Goal: Task Accomplishment & Management: Use online tool/utility

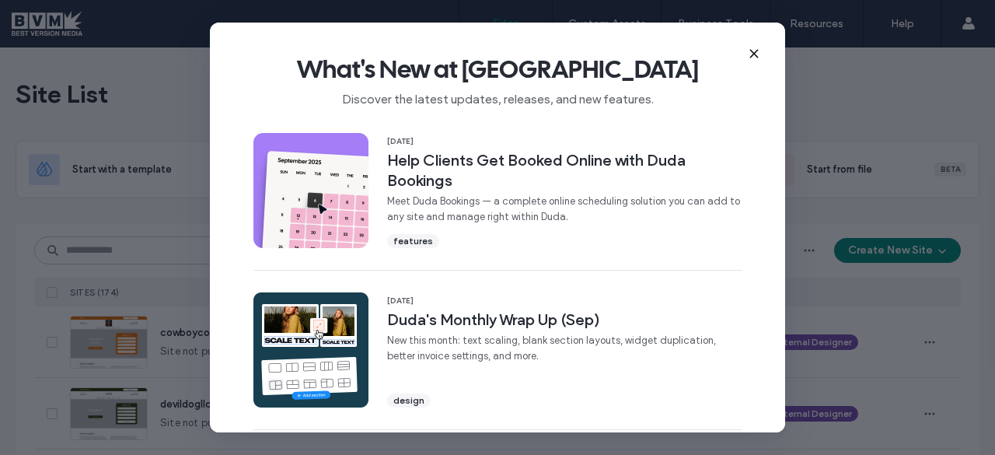
click at [749, 57] on icon at bounding box center [754, 53] width 12 height 12
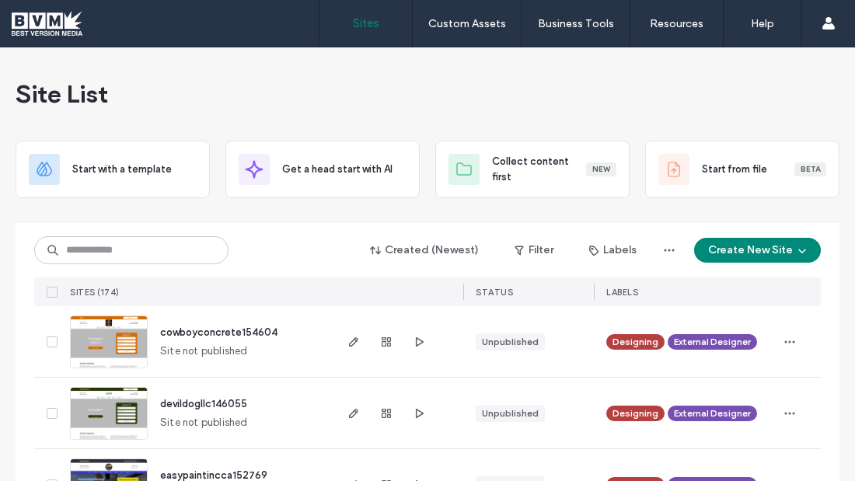
click at [61, 95] on span "Site List" at bounding box center [62, 93] width 92 height 31
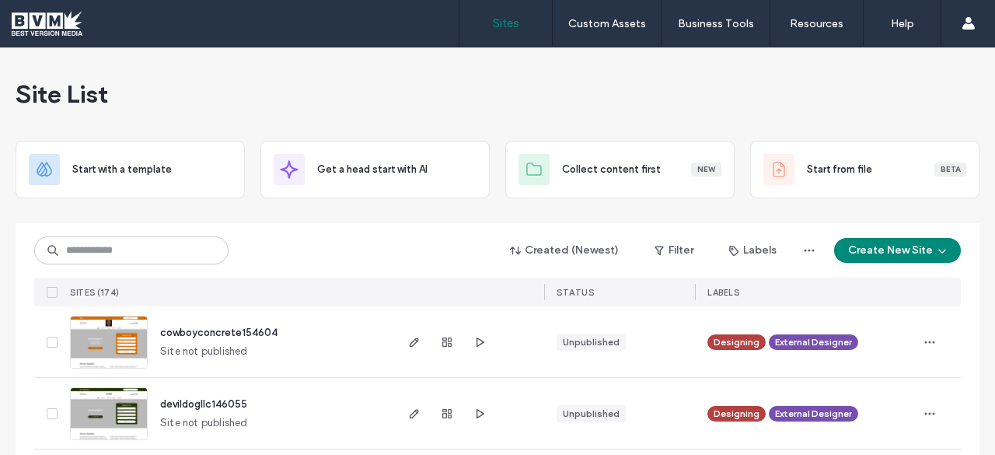
click at [78, 103] on span "Site List" at bounding box center [62, 93] width 92 height 31
click at [136, 85] on div "Site List" at bounding box center [498, 93] width 964 height 93
click at [44, 89] on span "Site List" at bounding box center [62, 93] width 92 height 31
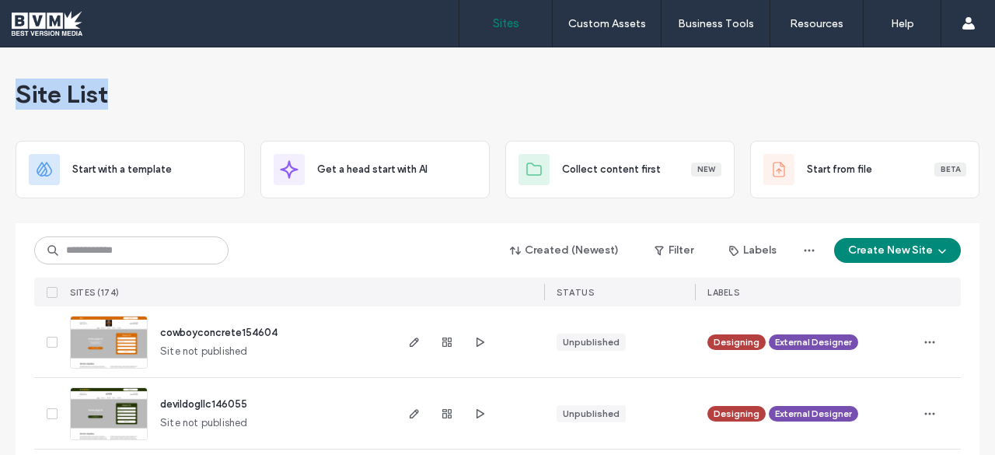
drag, startPoint x: 6, startPoint y: 94, endPoint x: 104, endPoint y: 99, distance: 98.0
click at [104, 99] on div "Site List" at bounding box center [498, 93] width 964 height 93
drag, startPoint x: 104, startPoint y: 99, endPoint x: 111, endPoint y: 108, distance: 11.7
click at [111, 108] on div "Site List" at bounding box center [498, 93] width 964 height 93
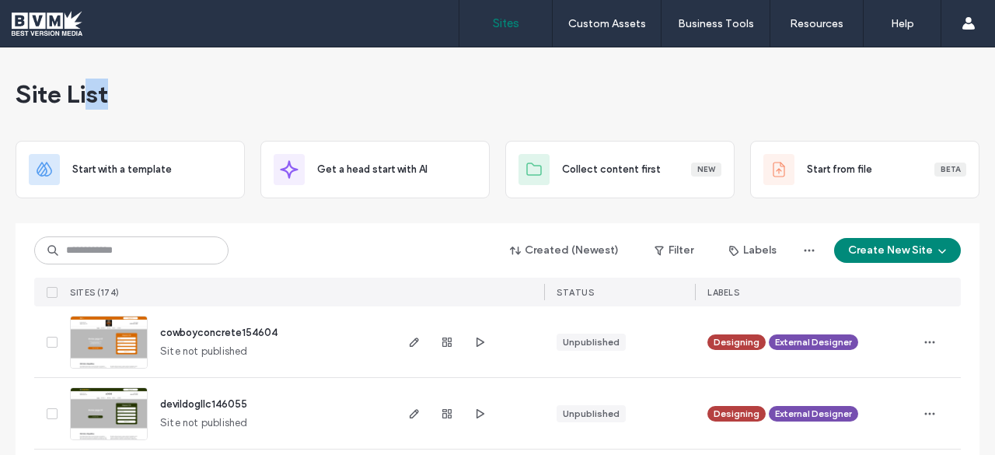
drag, startPoint x: 111, startPoint y: 108, endPoint x: 82, endPoint y: 96, distance: 31.3
click at [82, 96] on div "Site List" at bounding box center [498, 93] width 964 height 93
drag, startPoint x: 10, startPoint y: 92, endPoint x: 104, endPoint y: 103, distance: 94.7
click at [104, 103] on div "Site List" at bounding box center [498, 93] width 964 height 93
click at [127, 91] on div "Site List" at bounding box center [498, 93] width 964 height 93
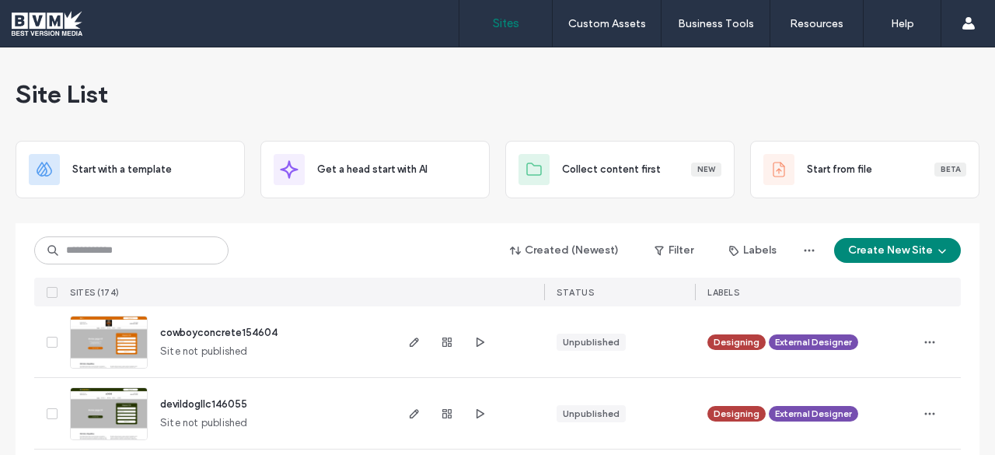
click at [487, 155] on div "Start with a template Get a head start with AI Collect content first New Start …" at bounding box center [498, 170] width 964 height 58
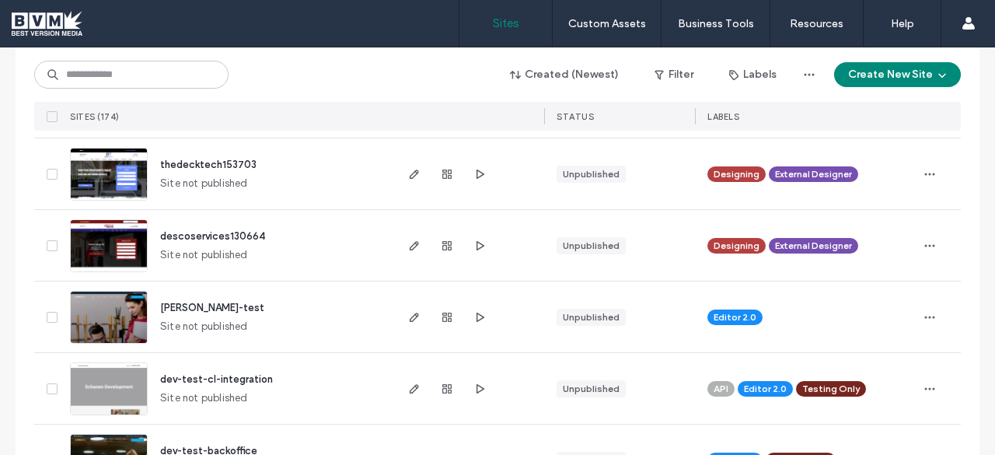
scroll to position [669, 0]
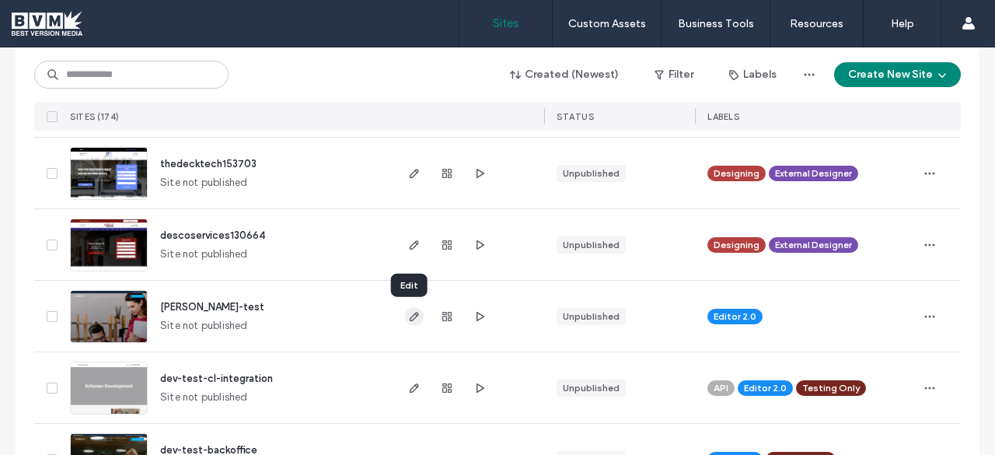
click at [410, 316] on use "button" at bounding box center [414, 316] width 9 height 9
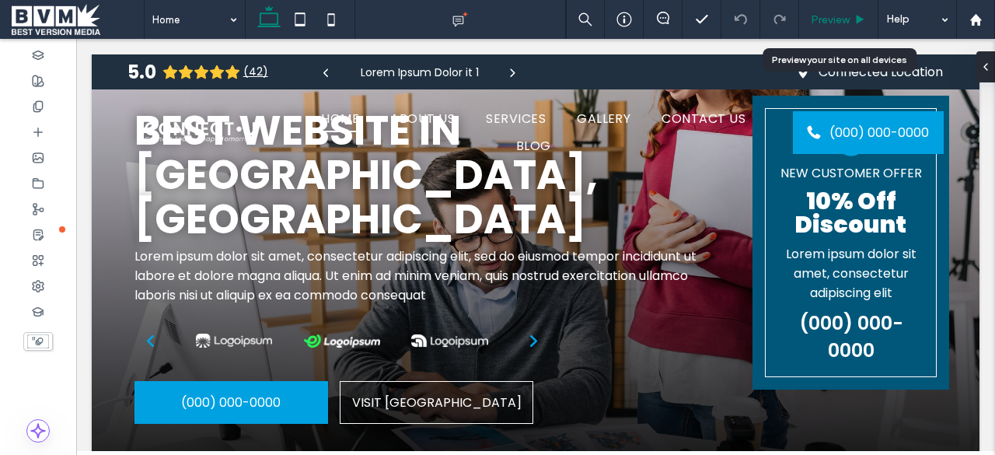
click at [832, 21] on span "Preview" at bounding box center [830, 19] width 39 height 13
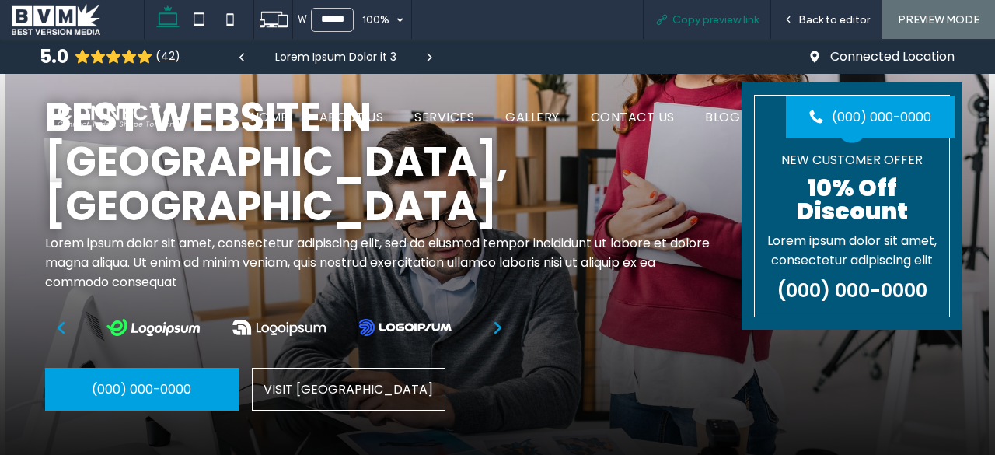
click at [689, 26] on span "Copy preview link" at bounding box center [715, 19] width 86 height 13
click at [679, 23] on span "Copy preview link" at bounding box center [715, 19] width 86 height 13
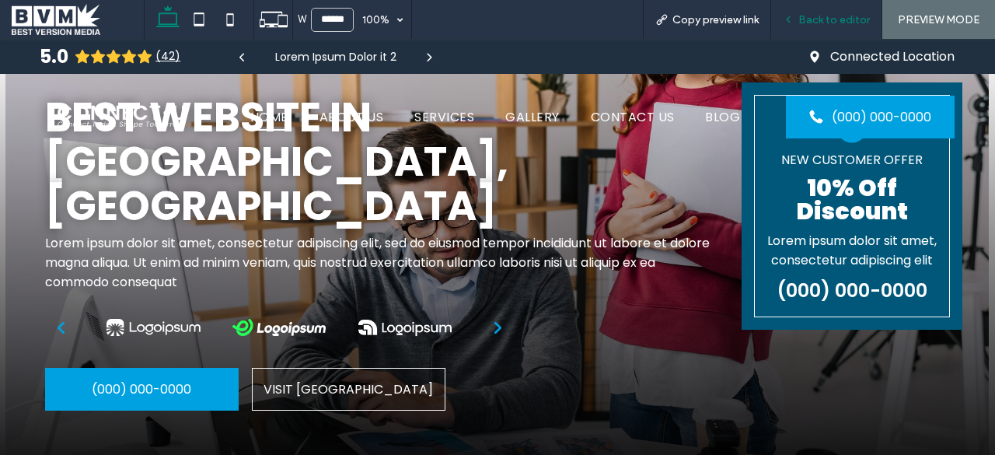
click at [800, 19] on div "Back to editor" at bounding box center [826, 19] width 110 height 13
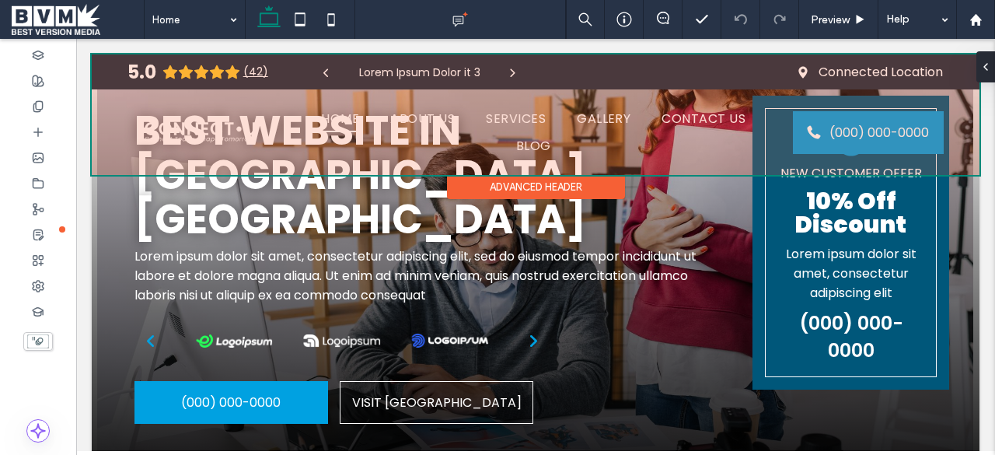
click at [684, 141] on div at bounding box center [535, 114] width 887 height 120
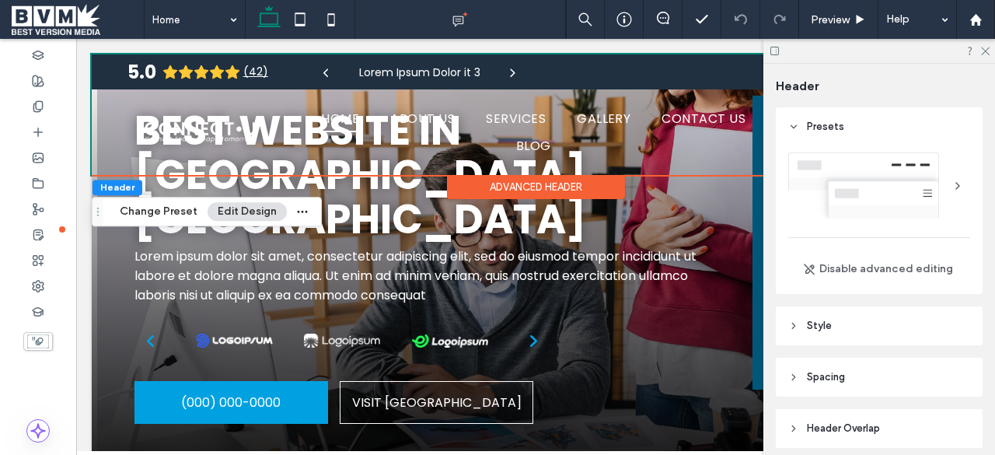
scroll to position [112, 0]
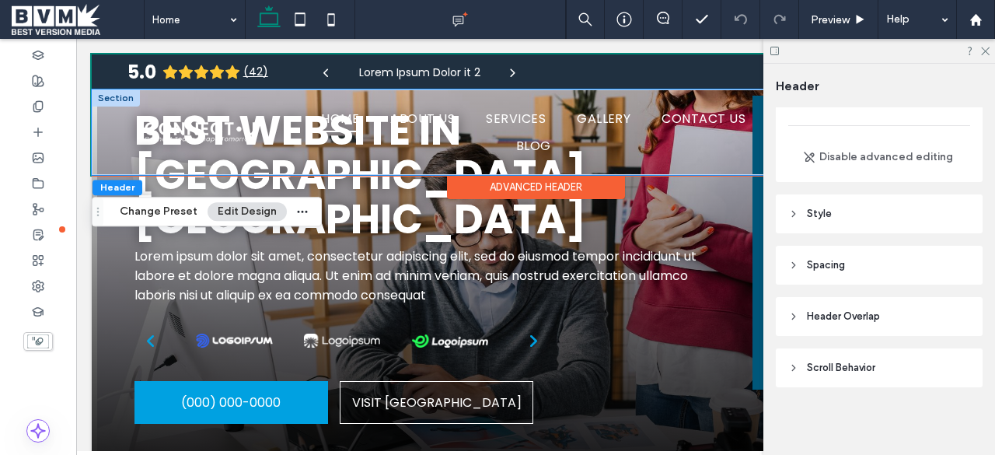
click at [103, 138] on div "Home About Us Meet the Team FAQ Services Area Reviews Services Service One Serv…" at bounding box center [535, 131] width 887 height 85
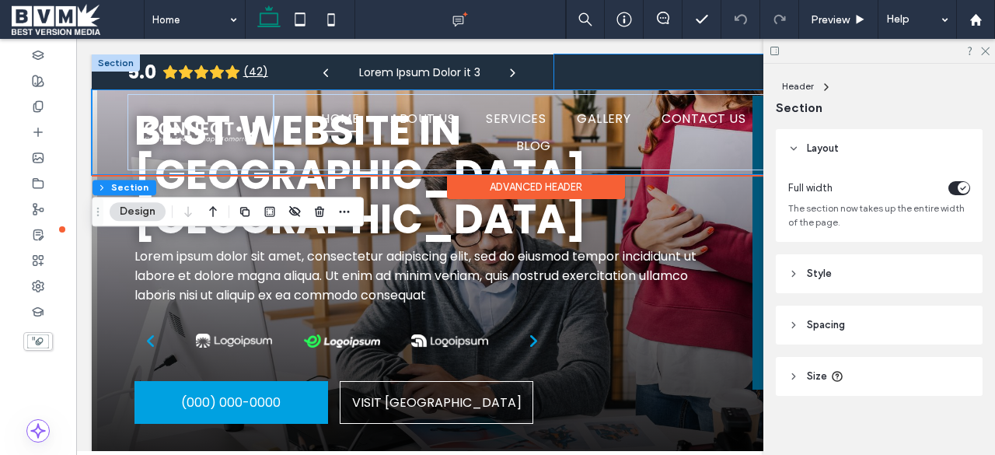
click at [584, 76] on div "Connected Location" at bounding box center [748, 71] width 389 height 35
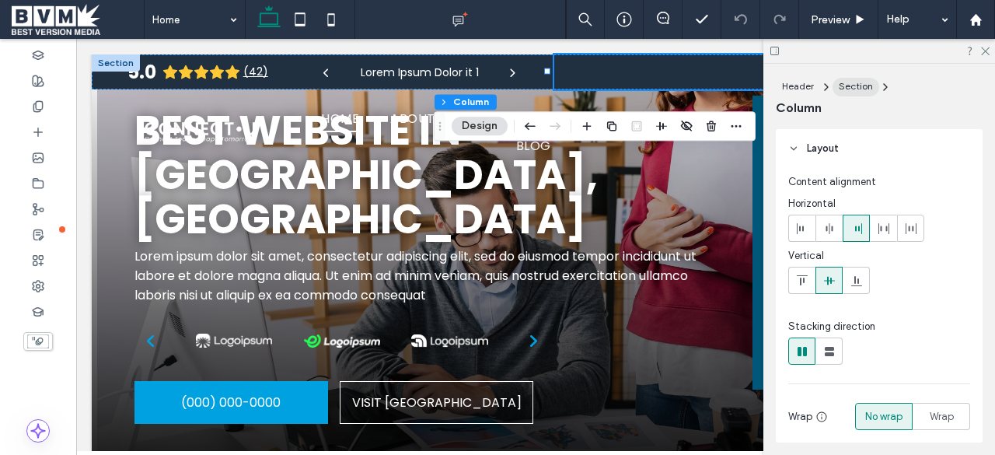
click at [864, 80] on span "Section" at bounding box center [856, 86] width 34 height 12
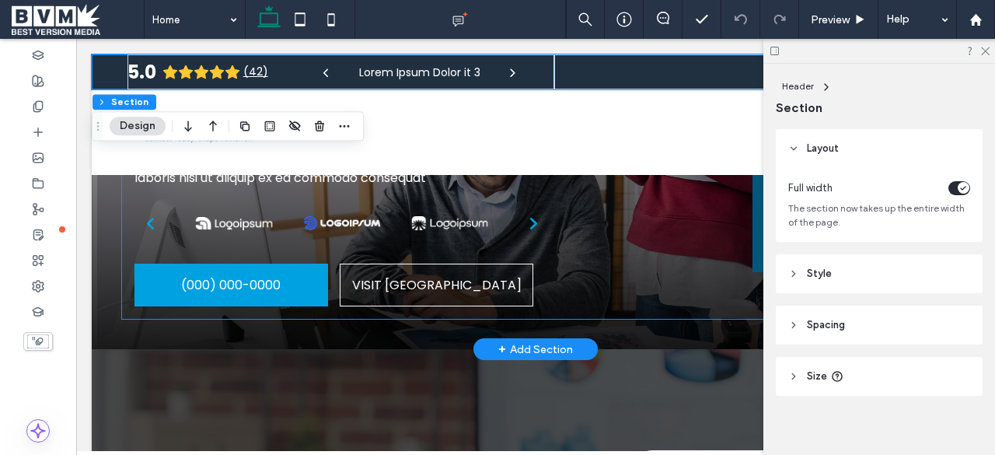
scroll to position [0, 0]
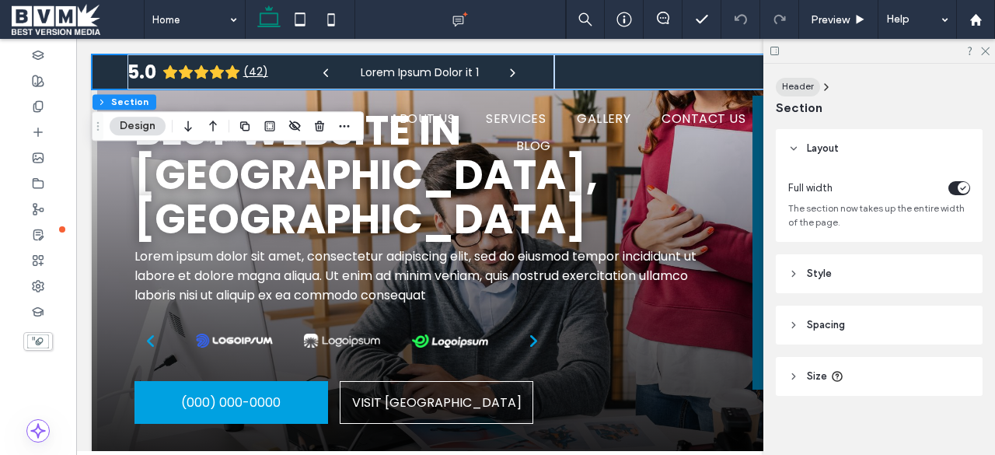
click at [805, 88] on span "Header" at bounding box center [798, 86] width 32 height 12
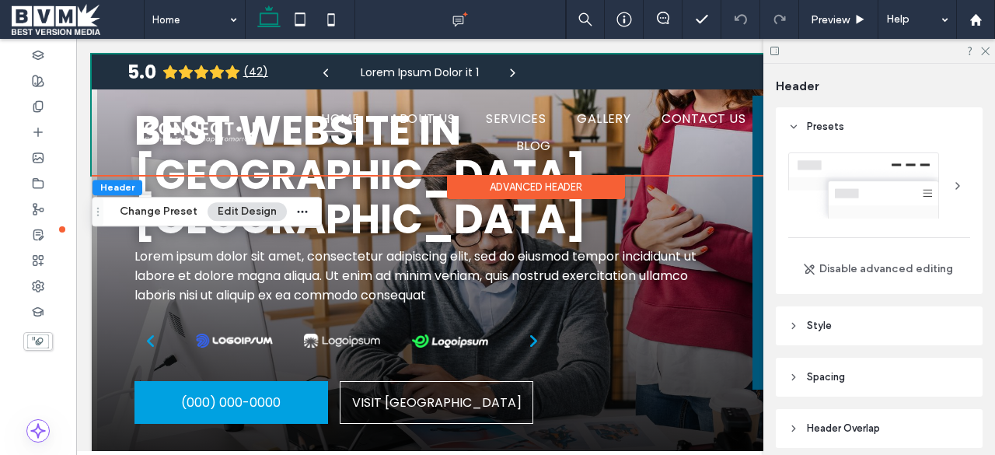
scroll to position [112, 0]
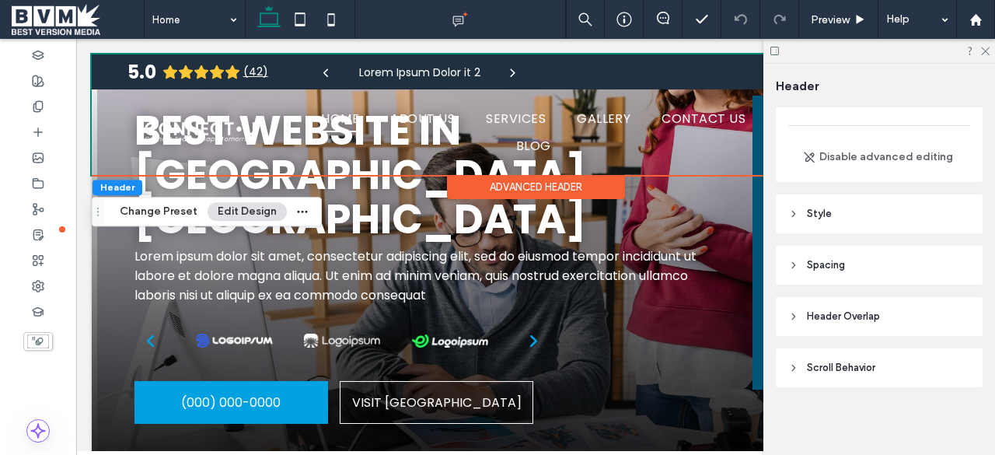
click at [848, 366] on span "Scroll Behavior" at bounding box center [841, 368] width 68 height 16
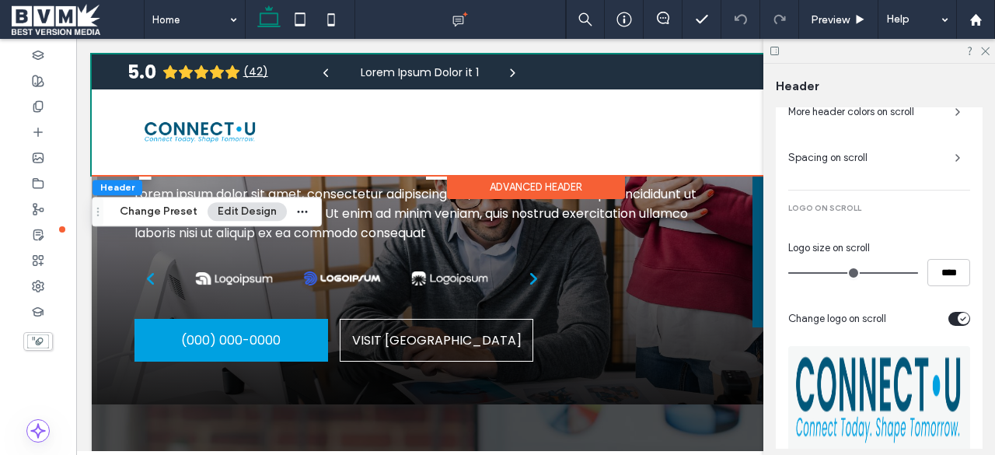
scroll to position [0, 0]
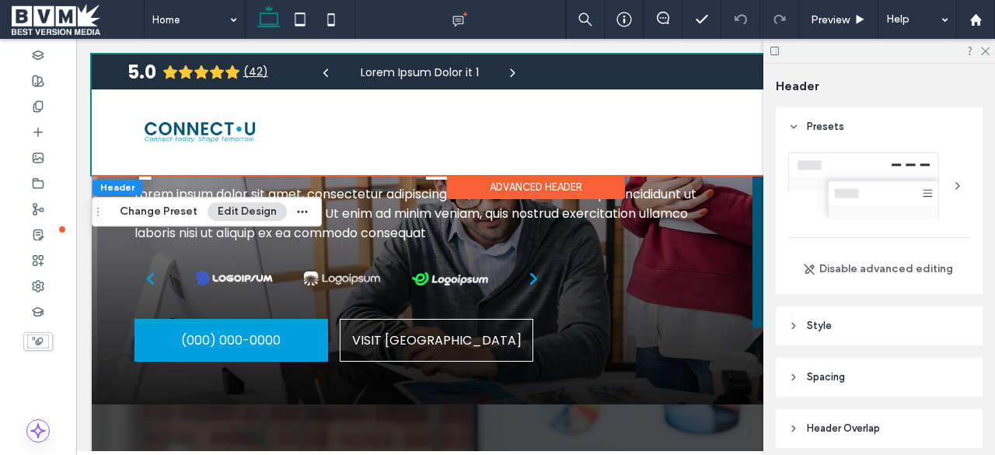
click at [853, 332] on header "Style" at bounding box center [879, 325] width 207 height 39
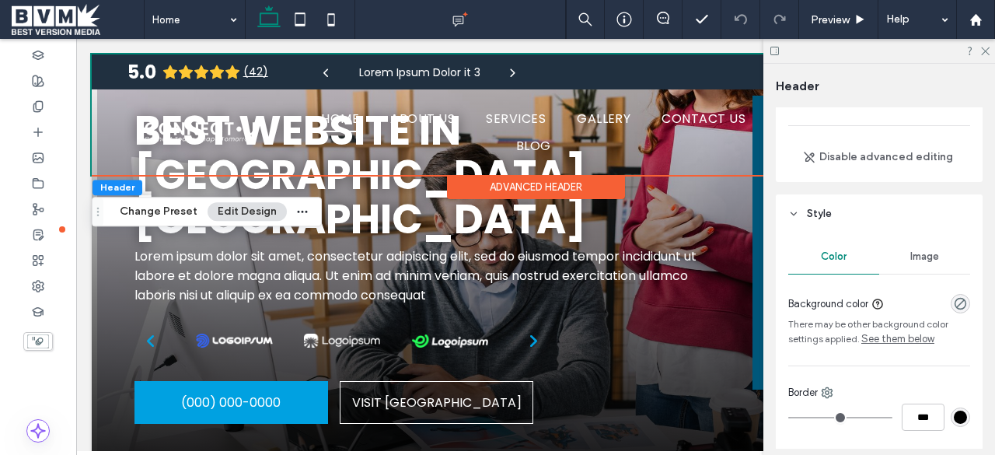
scroll to position [113, 0]
click at [911, 262] on div "Image" at bounding box center [924, 256] width 91 height 34
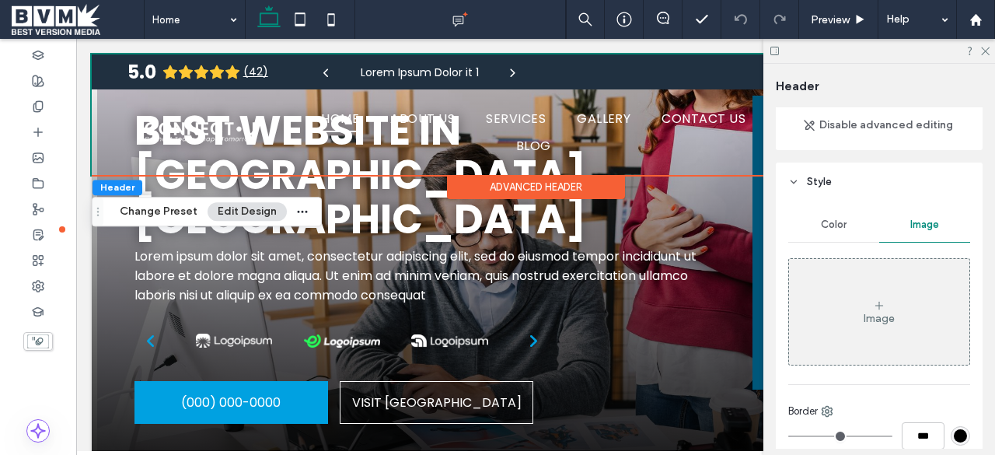
scroll to position [140, 0]
click at [824, 226] on span "Color" at bounding box center [834, 228] width 26 height 12
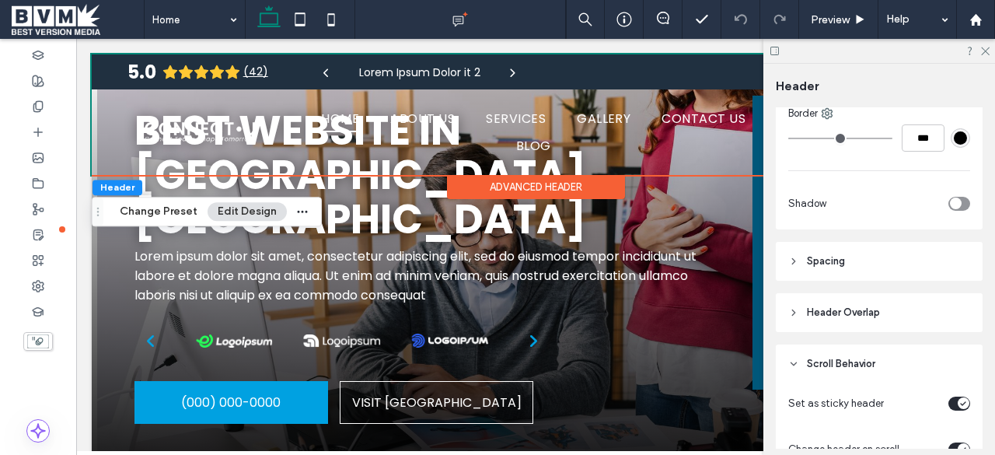
scroll to position [396, 0]
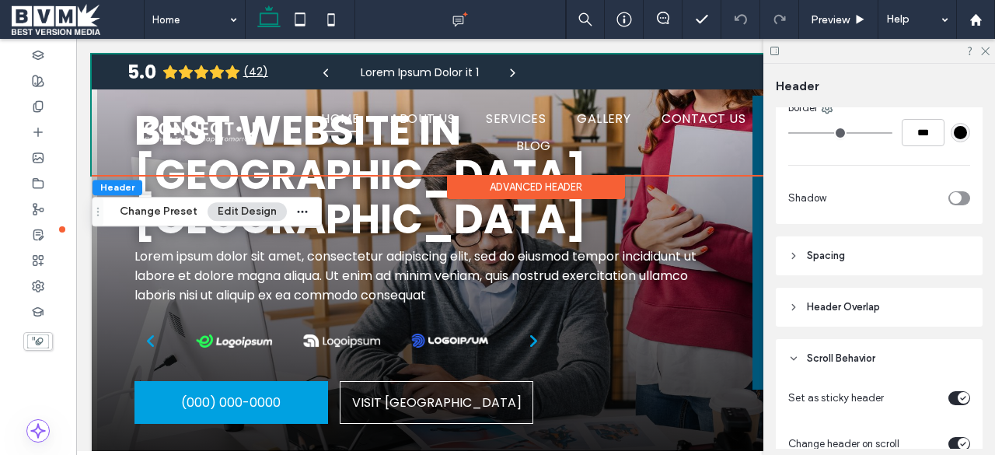
click at [816, 261] on span "Spacing" at bounding box center [826, 256] width 38 height 16
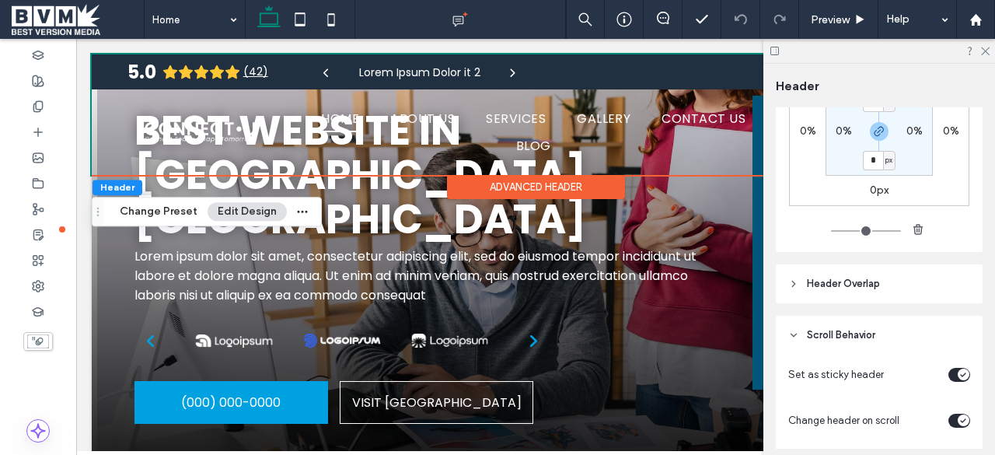
scroll to position [640, 0]
click at [813, 284] on span "Header Overlap" at bounding box center [843, 283] width 73 height 16
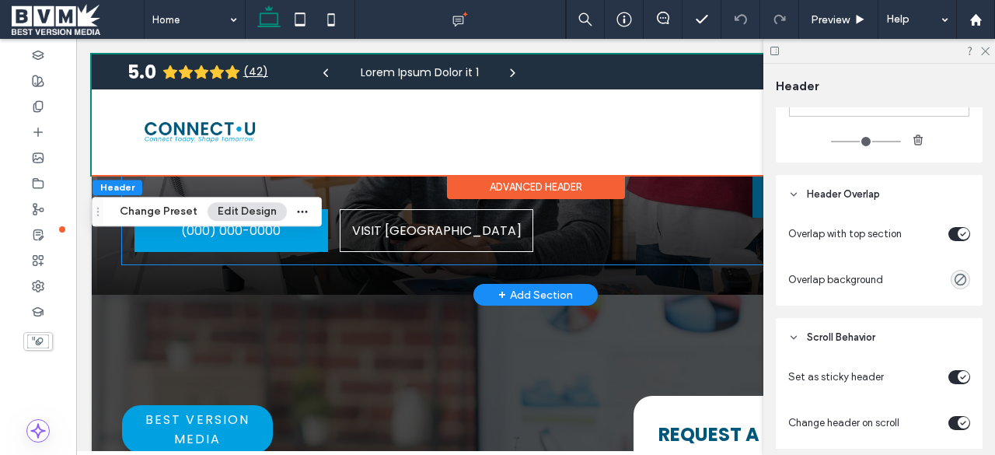
scroll to position [0, 0]
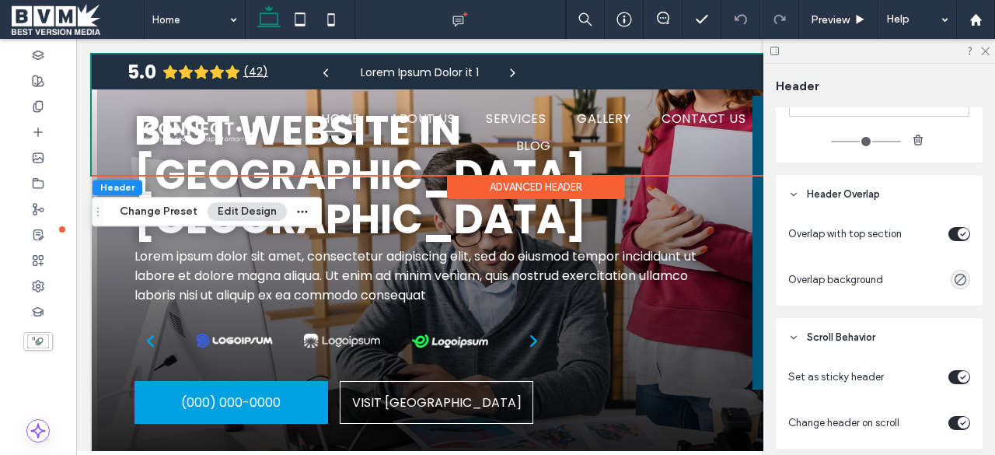
click at [957, 235] on div "toggle" at bounding box center [963, 234] width 12 height 12
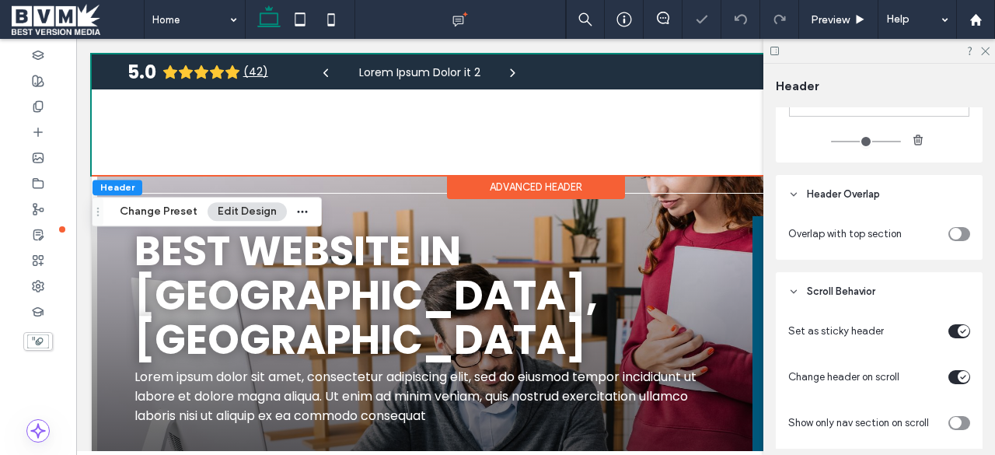
click at [952, 235] on div "toggle" at bounding box center [956, 234] width 12 height 12
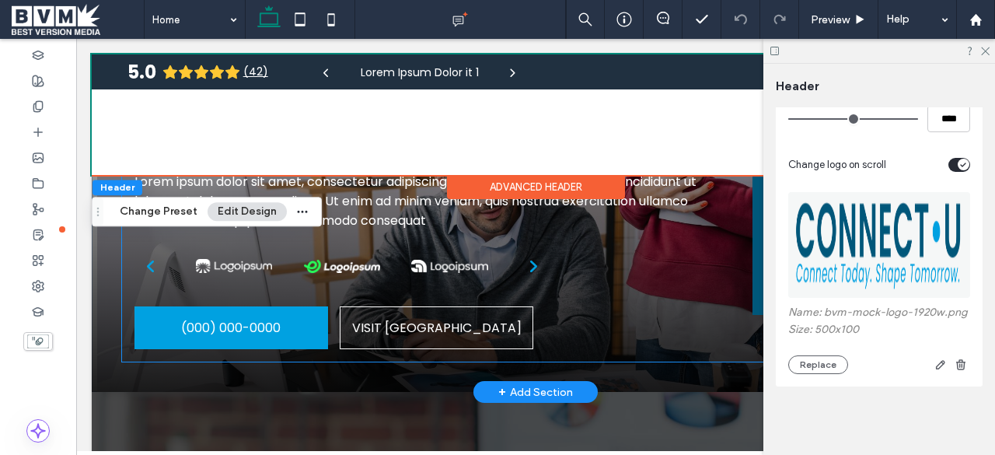
scroll to position [75, 152]
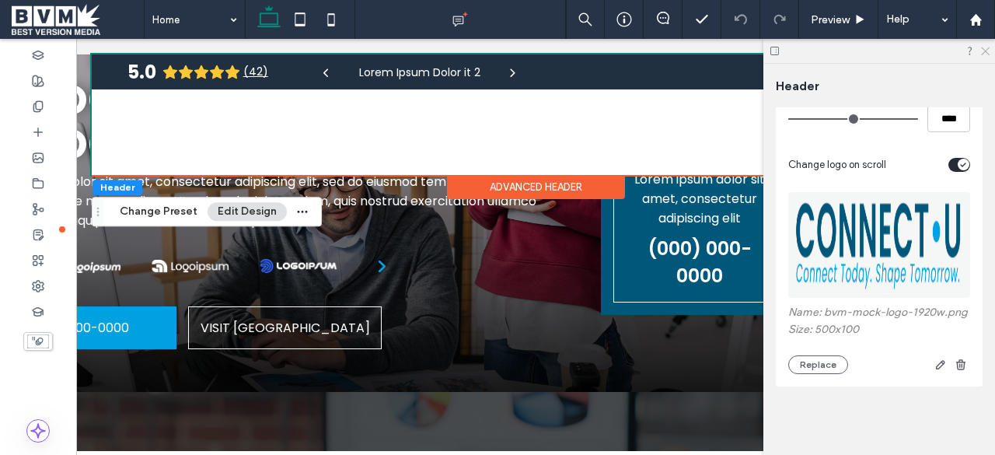
click at [987, 49] on use at bounding box center [985, 51] width 9 height 9
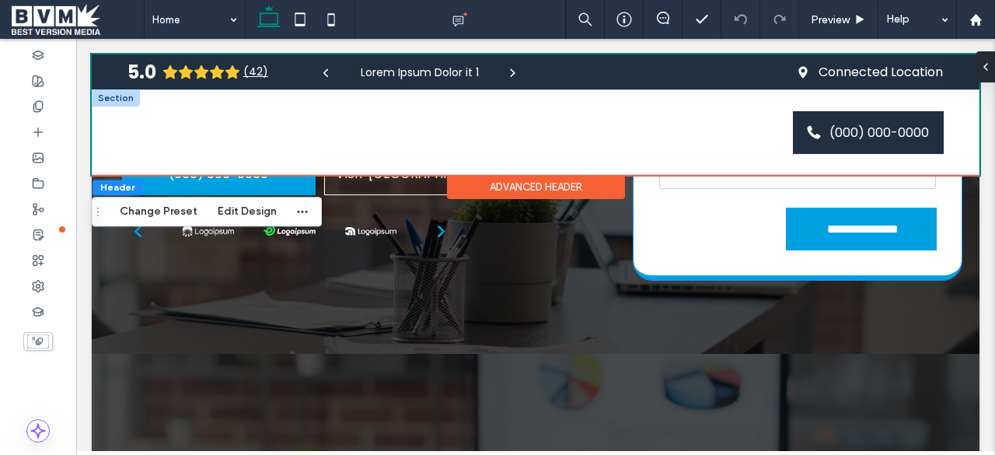
scroll to position [752, 0]
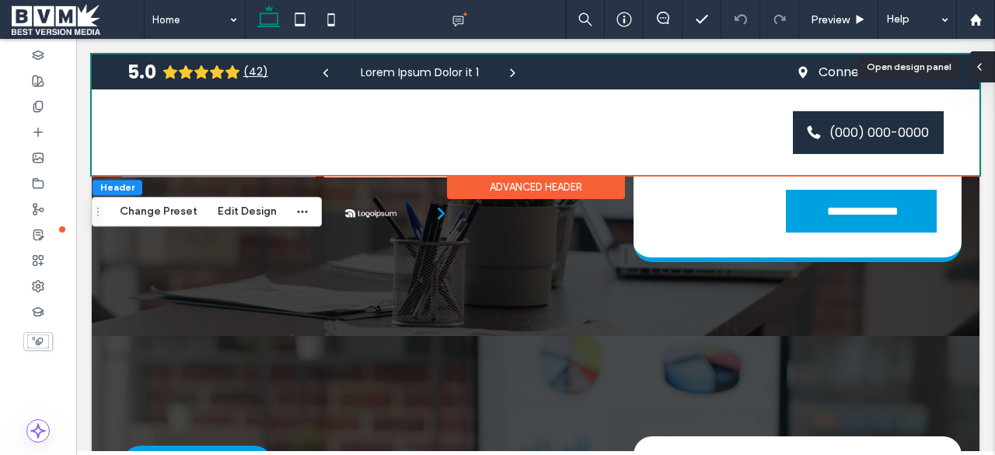
click at [985, 71] on icon at bounding box center [979, 67] width 12 height 12
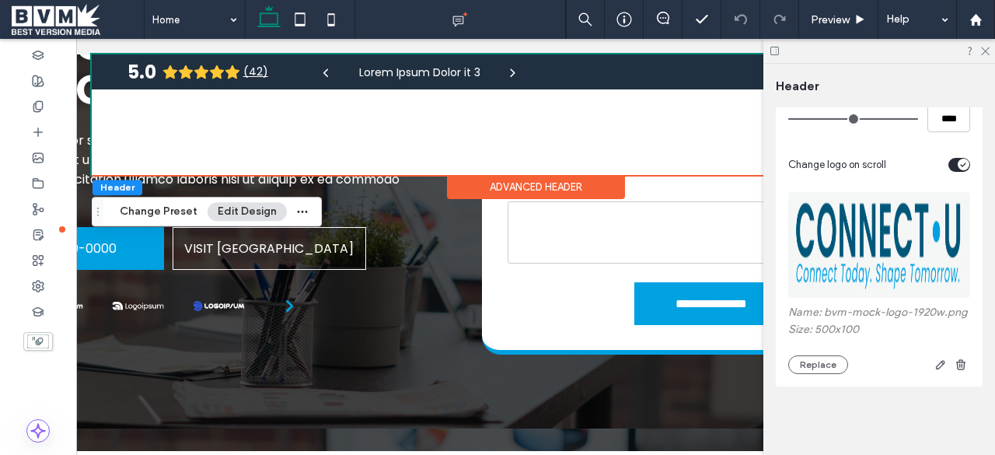
scroll to position [0, 0]
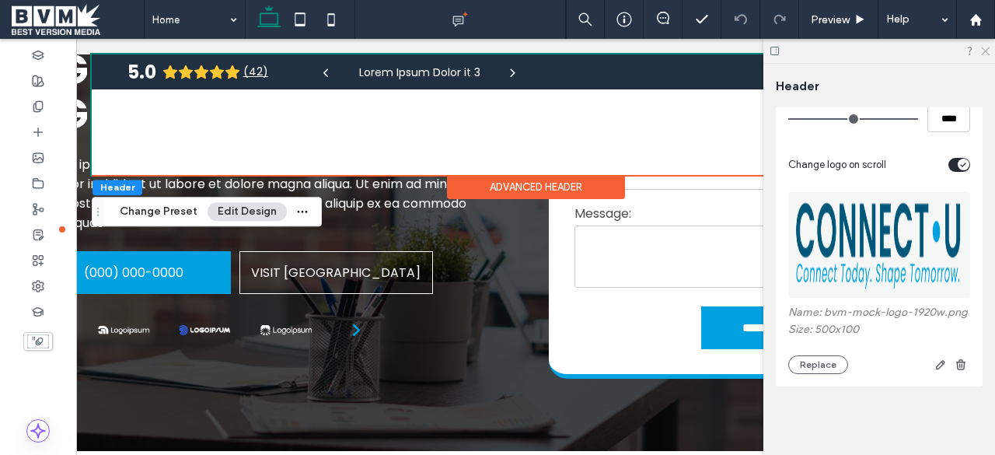
click at [985, 51] on use at bounding box center [985, 51] width 9 height 9
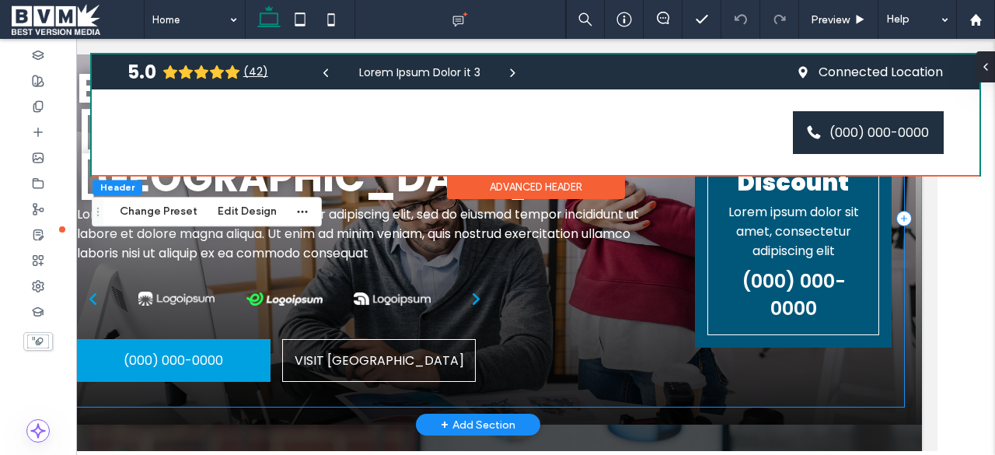
scroll to position [40, 0]
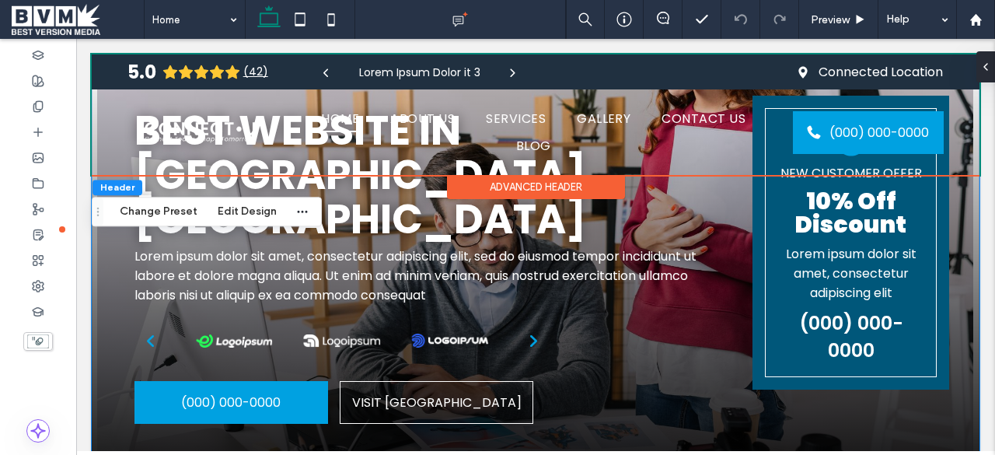
click at [954, 263] on div "info "Lorem ipsum dolor sit amet, consectetur adipiscing elit, sed do eiusmod t…" at bounding box center [535, 260] width 887 height 412
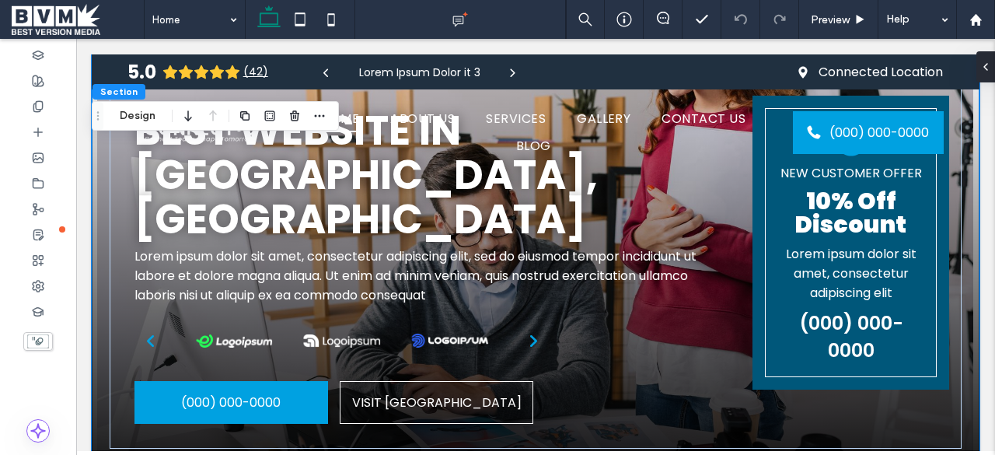
click at [954, 263] on div "info "Lorem ipsum dolor sit amet, consectetur adipiscing elit, sed do eiusmod t…" at bounding box center [535, 260] width 887 height 412
click at [980, 80] on span at bounding box center [979, 66] width 12 height 31
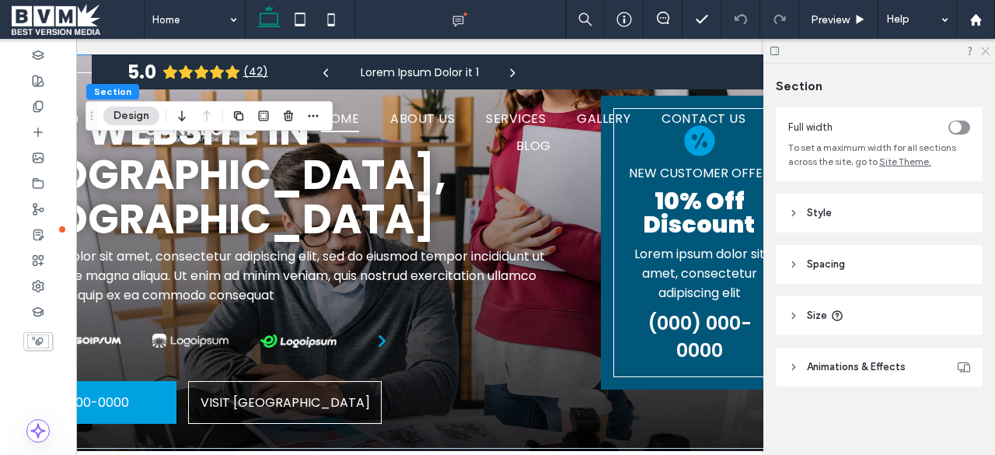
click at [985, 49] on icon at bounding box center [984, 50] width 10 height 10
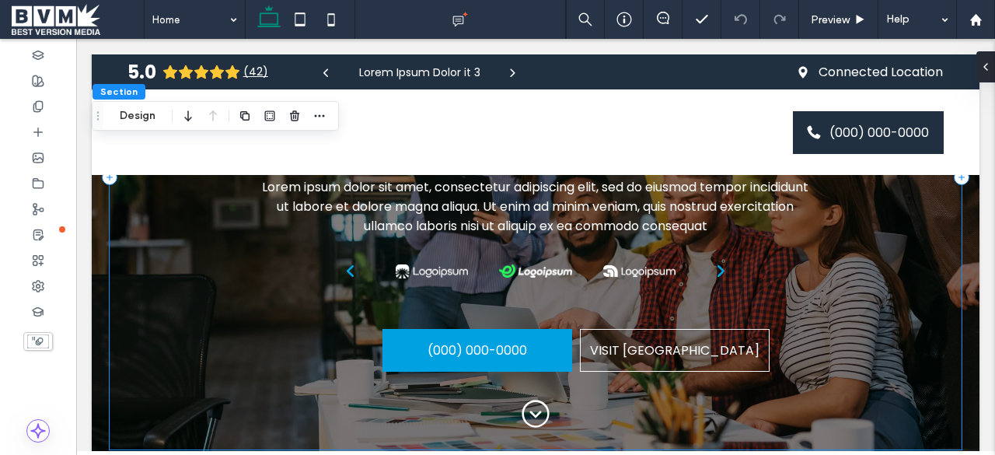
scroll to position [2991, 0]
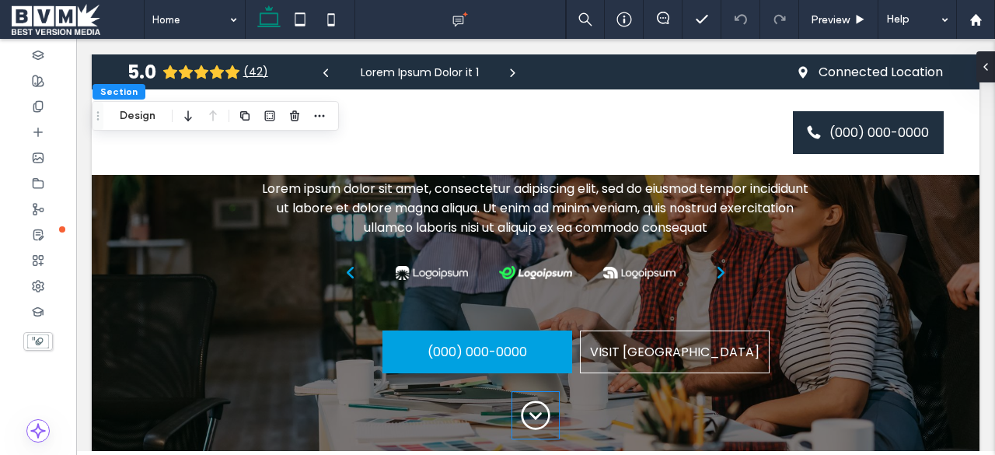
click at [535, 400] on icon at bounding box center [535, 414] width 29 height 29
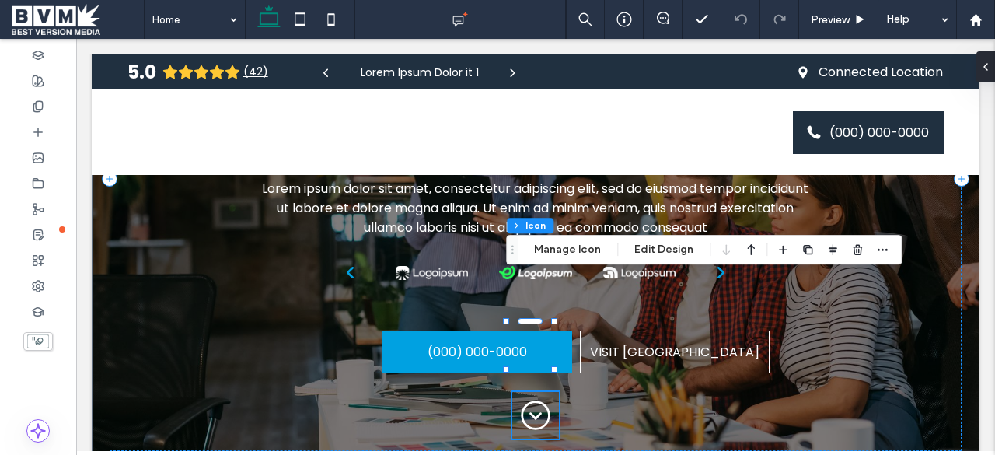
click at [535, 400] on icon at bounding box center [535, 414] width 29 height 29
click at [570, 254] on button "Manage Icon" at bounding box center [567, 249] width 87 height 19
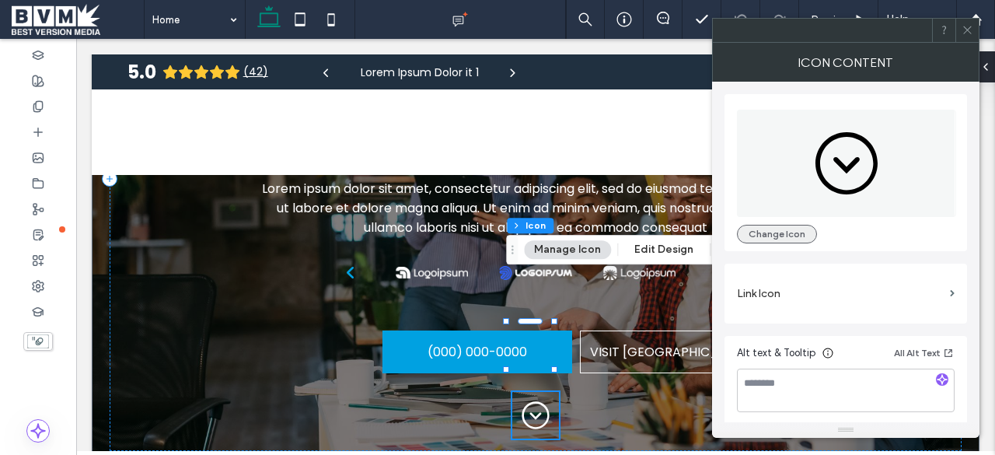
click at [786, 235] on button "Change Icon" at bounding box center [777, 234] width 80 height 19
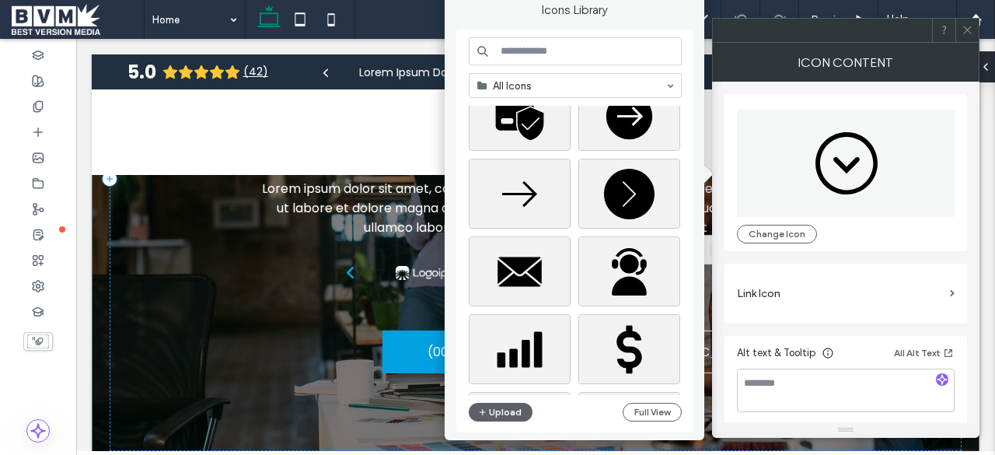
scroll to position [0, 0]
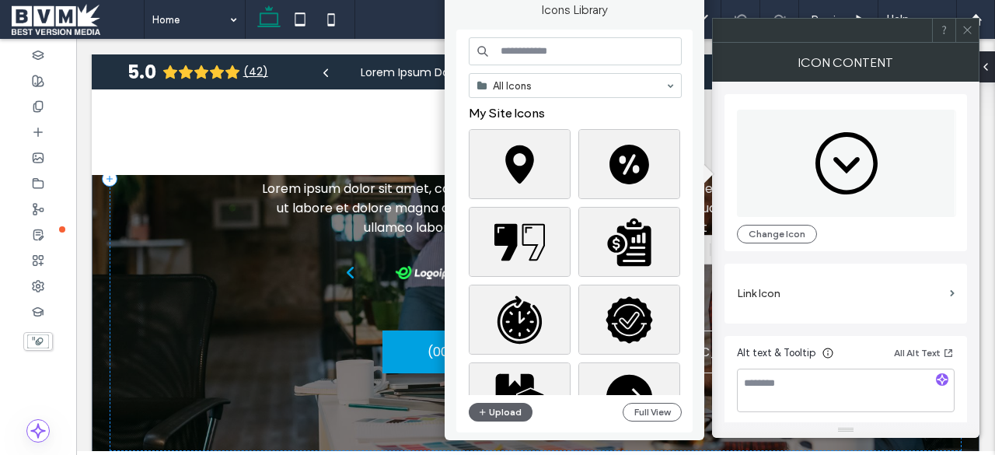
click at [964, 32] on icon at bounding box center [967, 30] width 12 height 12
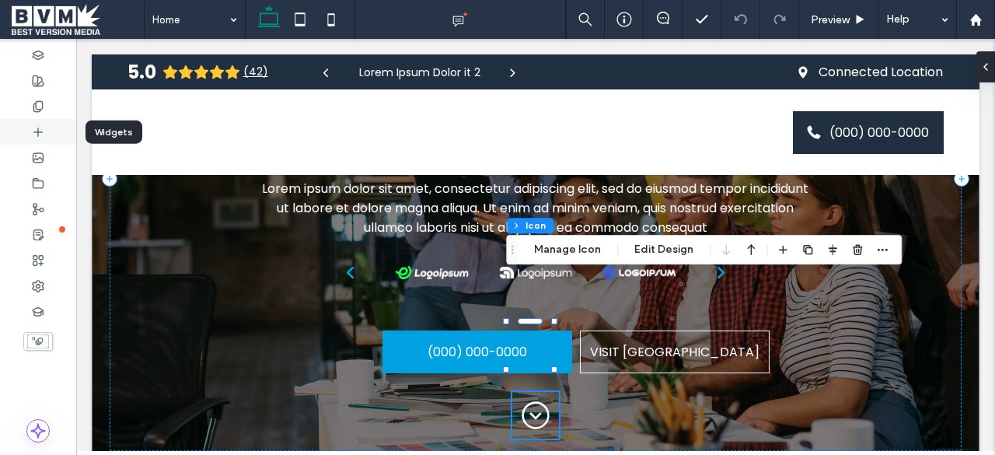
click at [40, 131] on use at bounding box center [38, 131] width 8 height 8
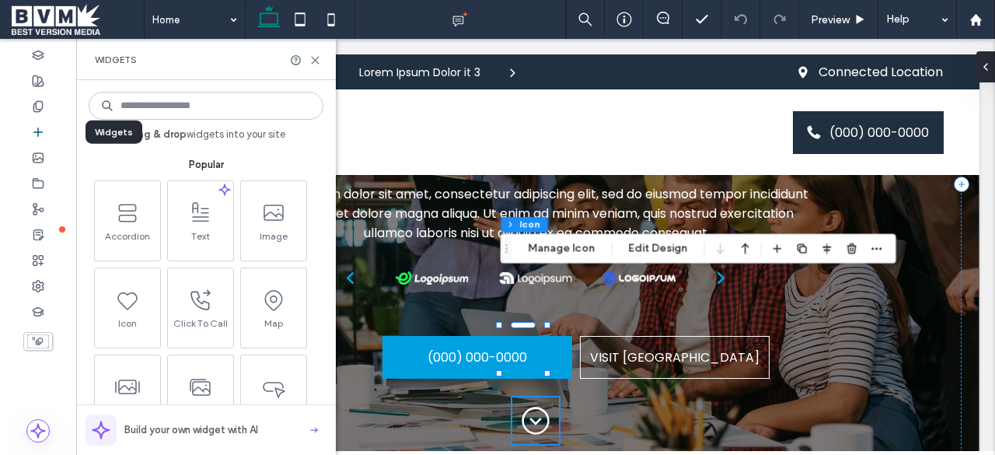
scroll to position [2991, 0]
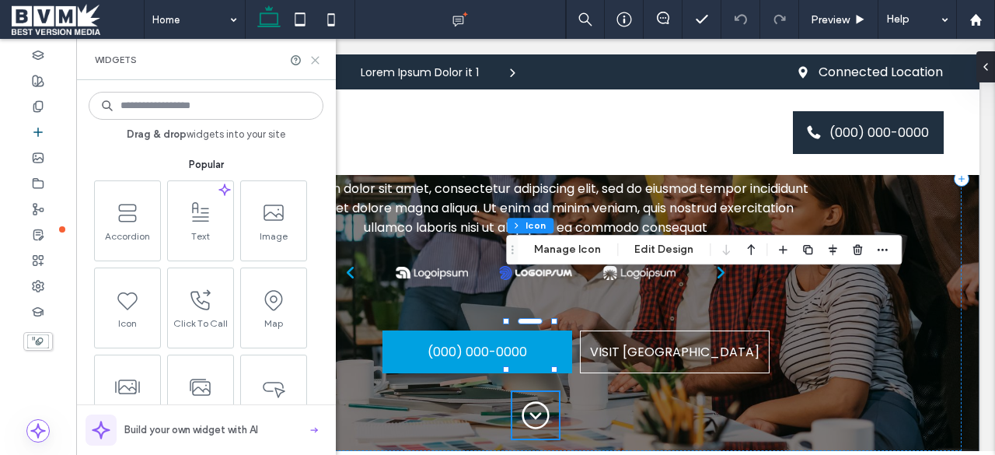
click at [317, 61] on use at bounding box center [315, 60] width 7 height 7
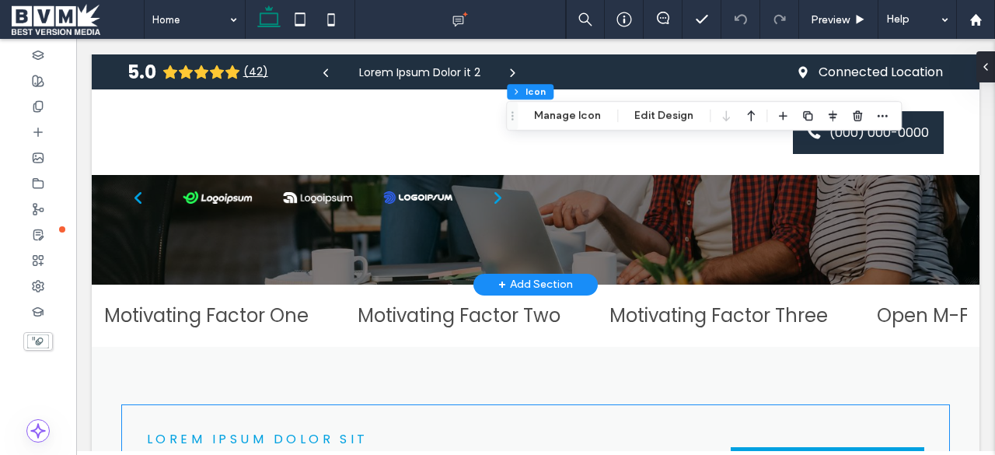
scroll to position [3809, 0]
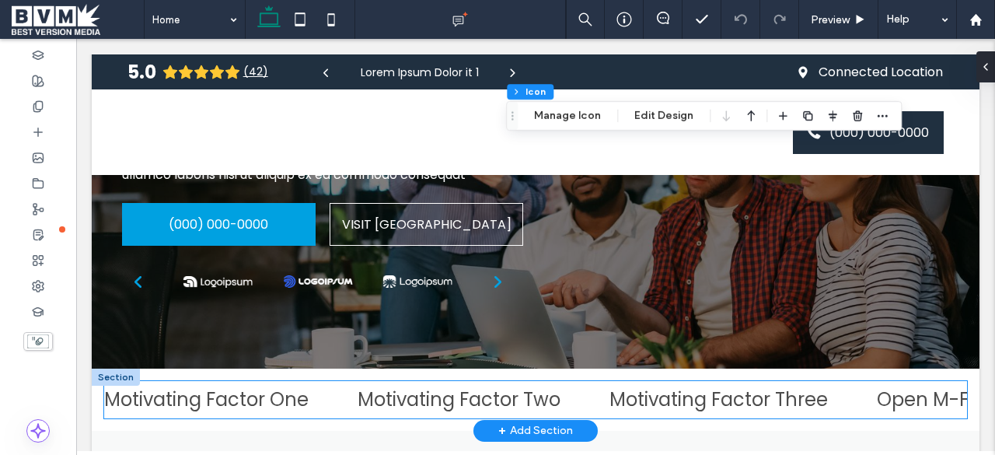
click at [623, 399] on p "Open M-F 8am-5pm" at bounding box center [739, 399] width 232 height 0
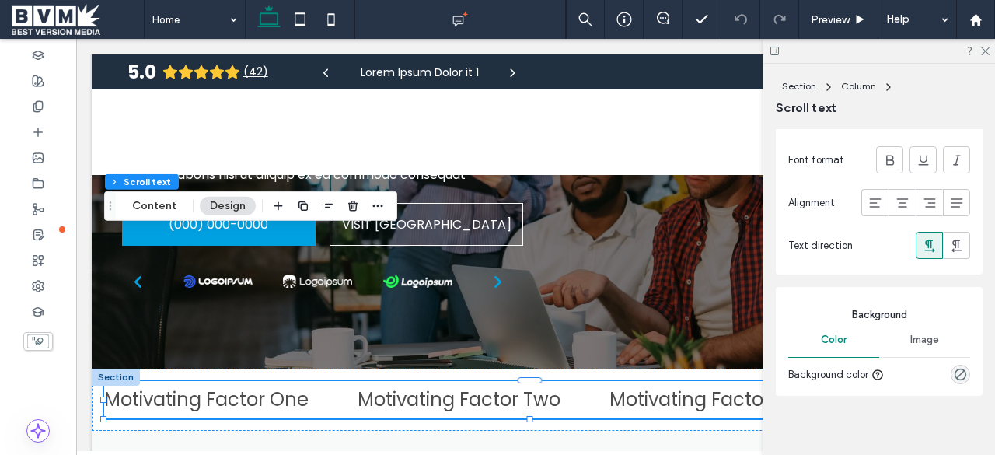
scroll to position [548, 0]
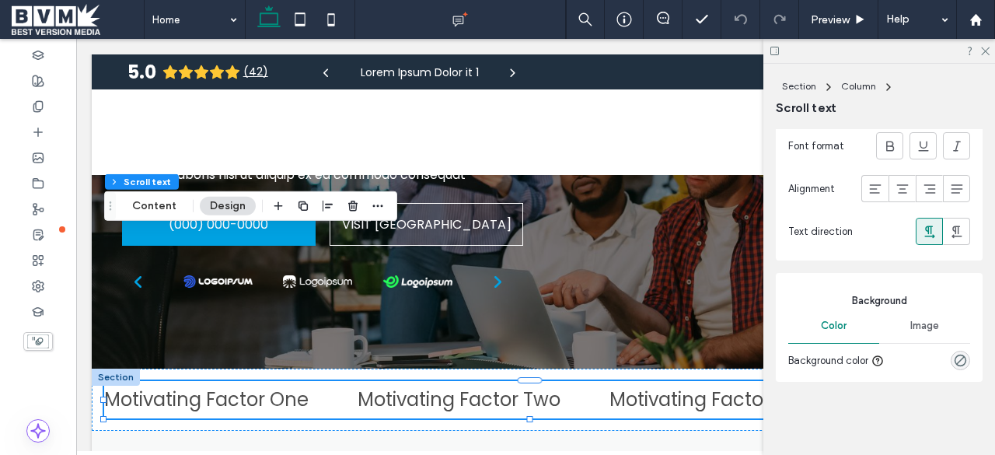
click at [911, 332] on div "Image" at bounding box center [924, 326] width 91 height 34
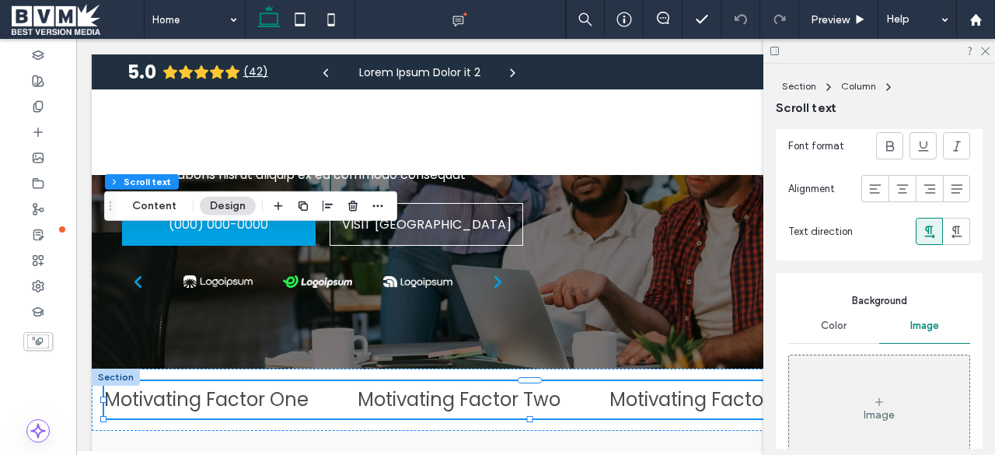
click at [827, 336] on div "Color" at bounding box center [833, 326] width 91 height 34
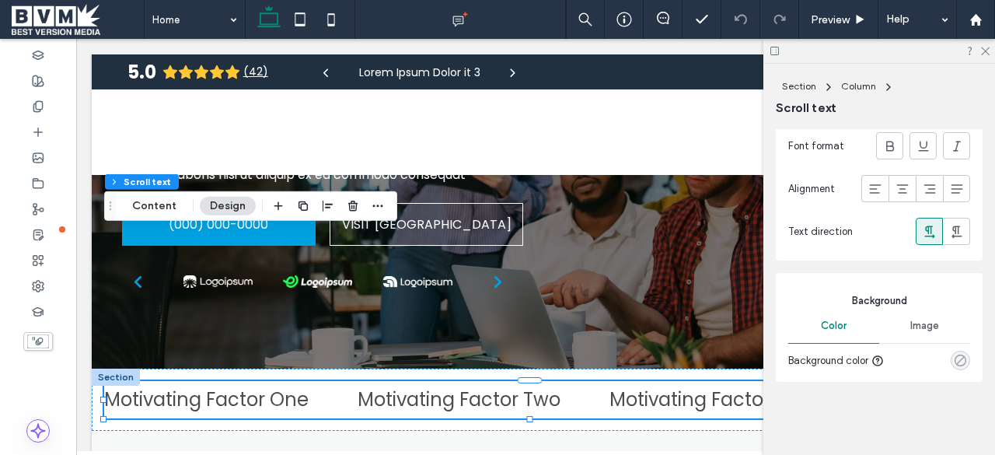
click at [954, 357] on icon "rgba(0, 0, 0, 0)" at bounding box center [960, 360] width 13 height 13
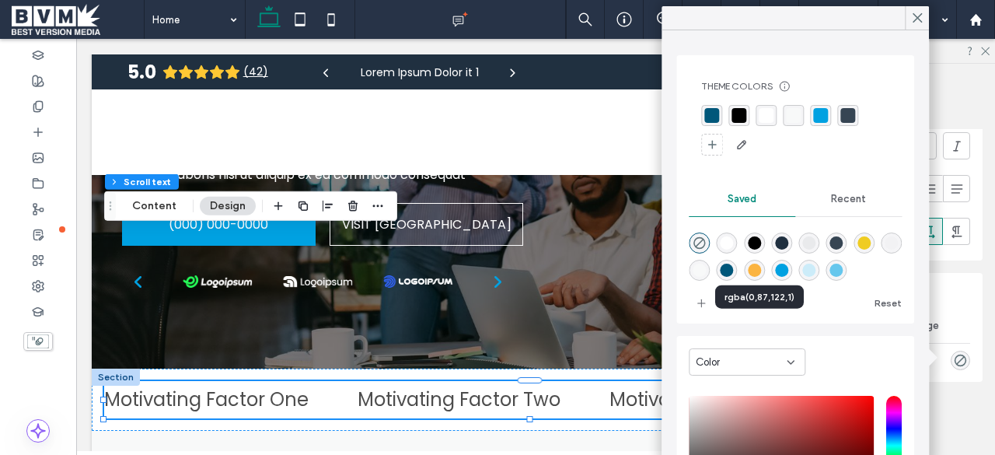
click at [734, 270] on div "rgba(0,87,122,1)" at bounding box center [726, 269] width 13 height 13
type input "*******"
type input "***"
type input "****"
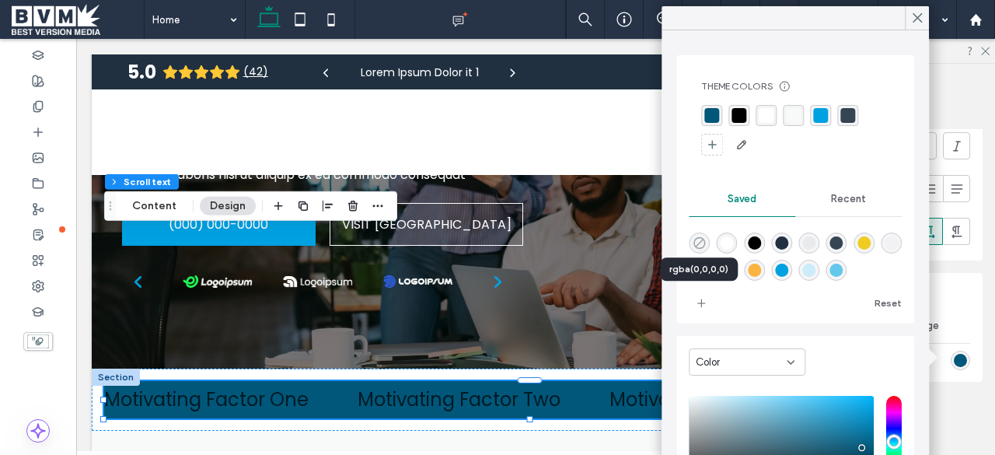
click at [701, 242] on icon "rgba(0,0,0,0)" at bounding box center [698, 242] width 13 height 13
type input "*******"
type input "*"
type input "**"
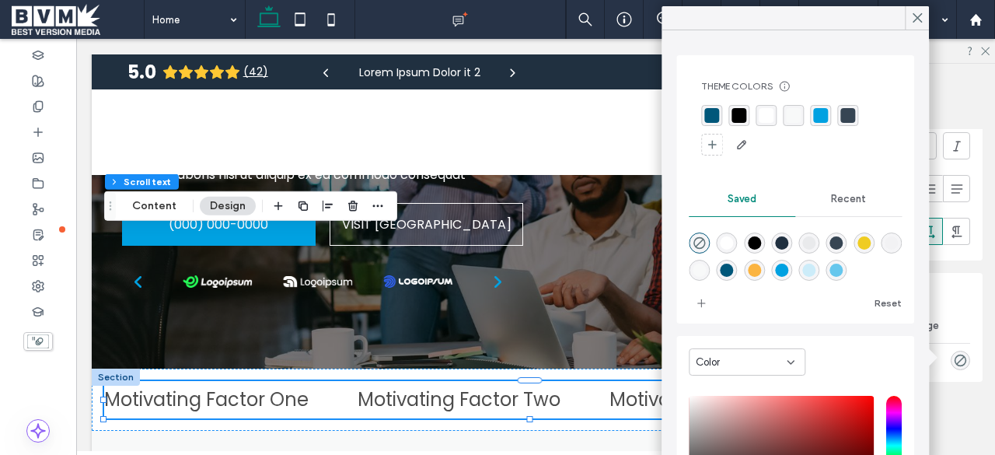
click at [961, 321] on div "Image" at bounding box center [924, 326] width 91 height 34
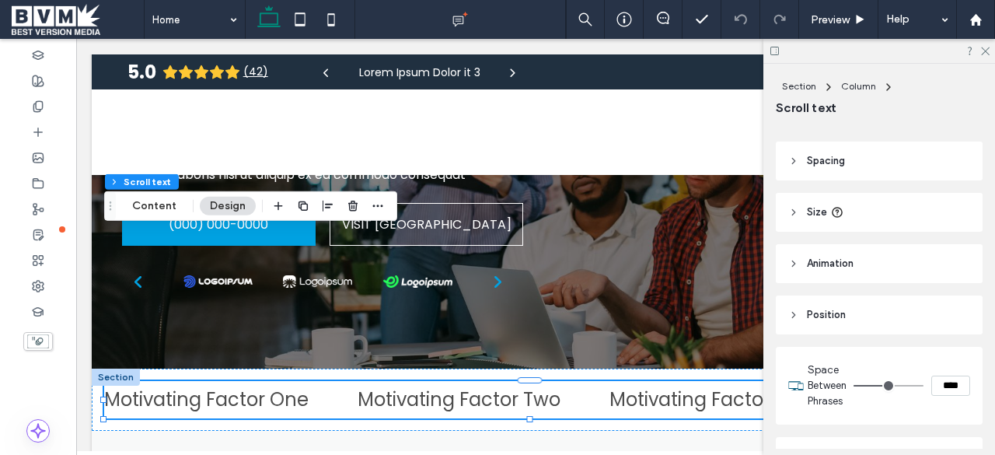
scroll to position [0, 0]
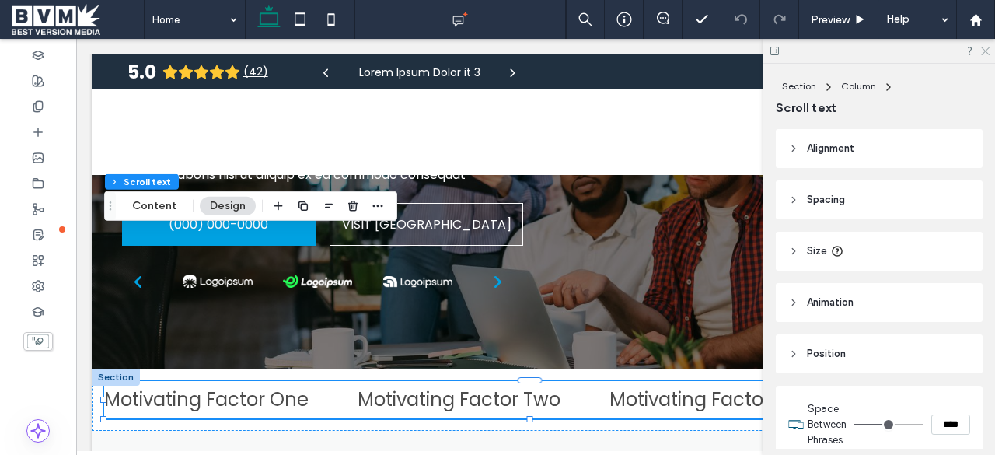
click at [988, 54] on use at bounding box center [985, 51] width 9 height 9
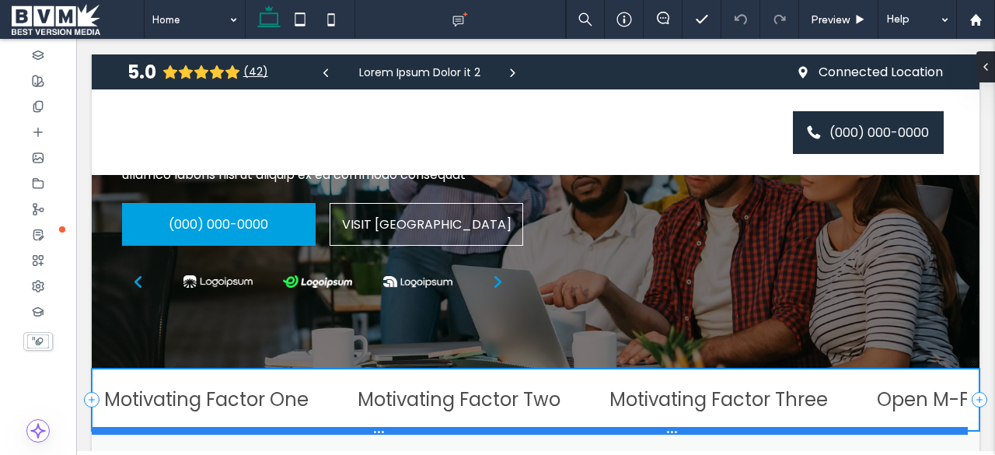
click at [372, 427] on div at bounding box center [530, 431] width 876 height 8
type input "**"
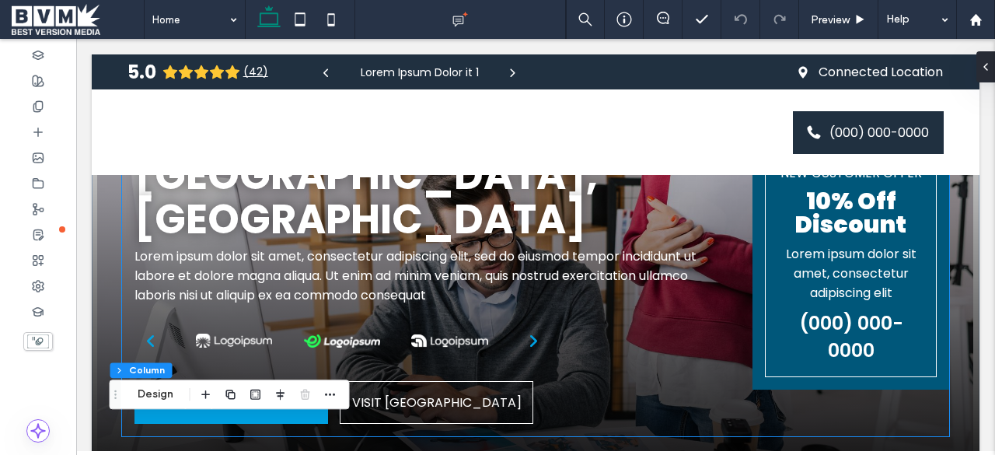
scroll to position [82, 0]
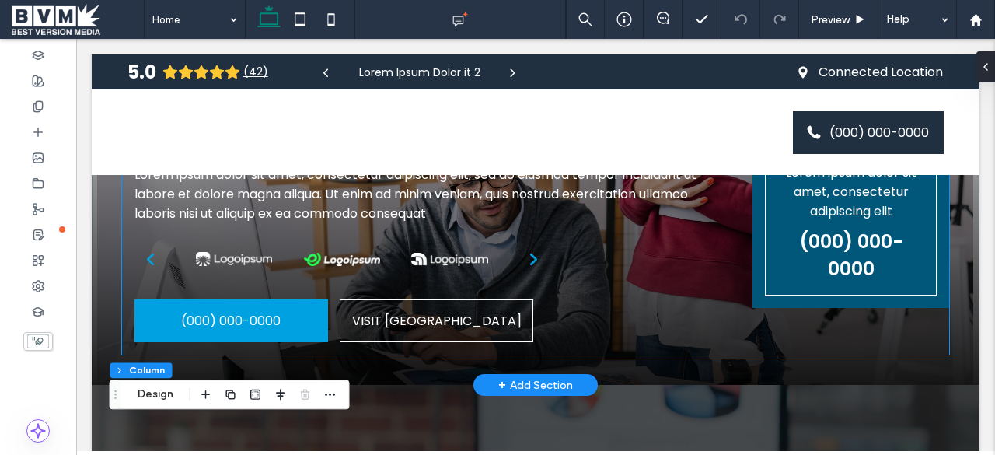
click at [333, 321] on div "(000) 000-0000 VISIT US" at bounding box center [433, 320] width 598 height 43
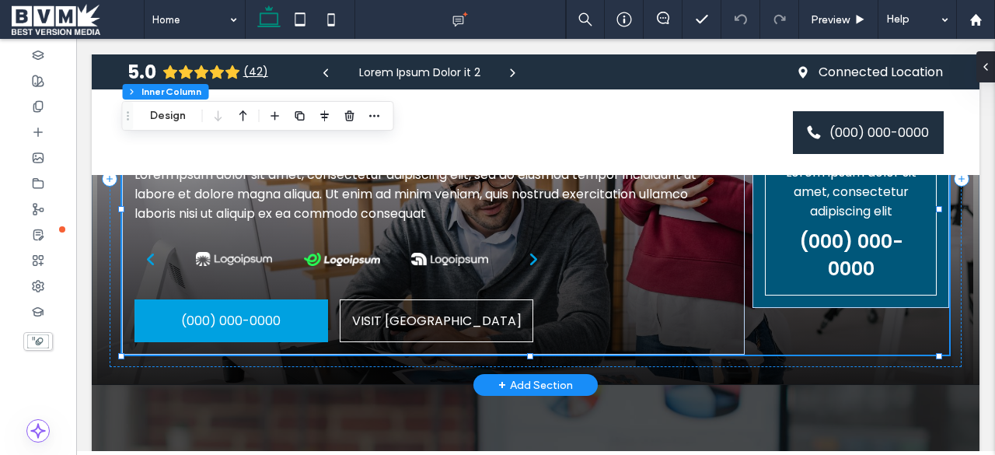
click at [333, 321] on div "(000) 000-0000 VISIT US" at bounding box center [433, 320] width 598 height 43
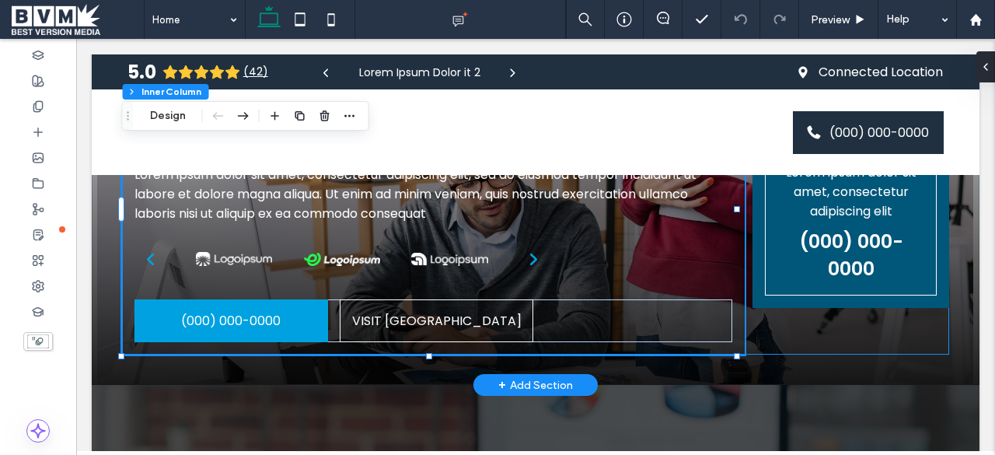
click at [333, 321] on div "(000) 000-0000 VISIT US" at bounding box center [433, 320] width 598 height 43
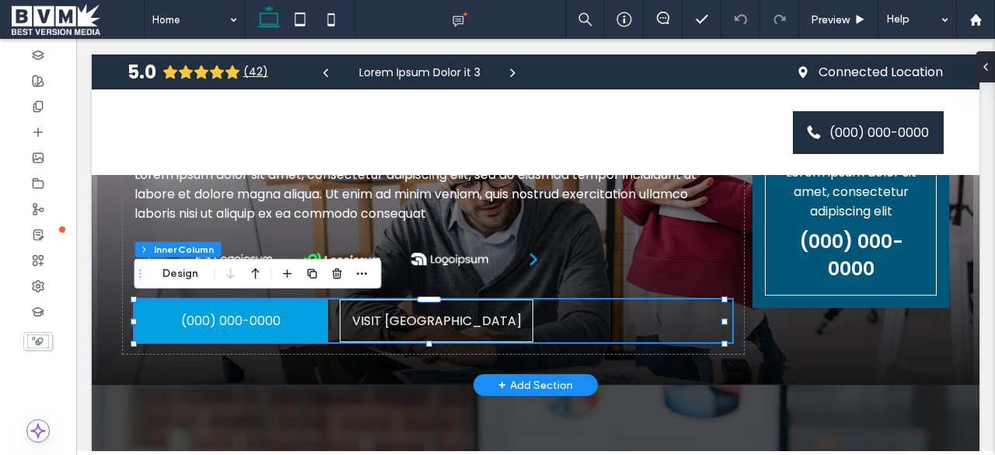
click at [622, 328] on div "(000) 000-0000 VISIT US" at bounding box center [433, 320] width 598 height 43
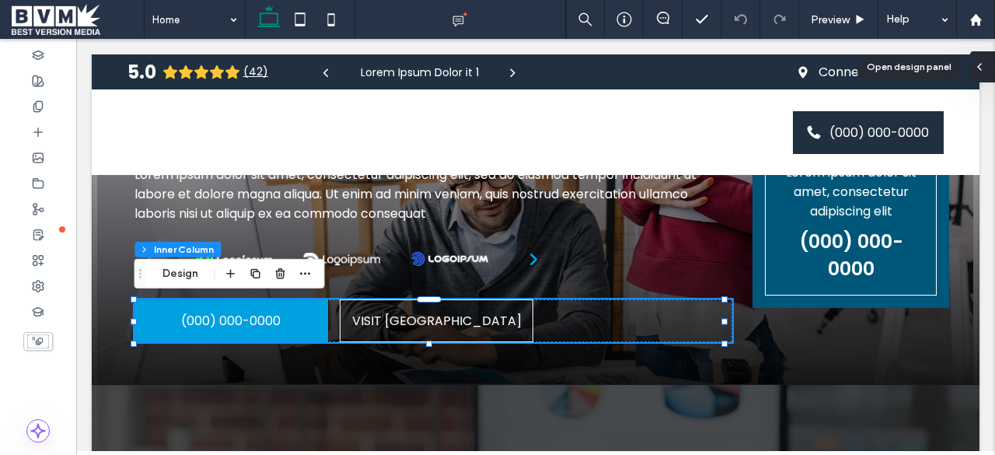
click at [982, 61] on icon at bounding box center [979, 67] width 12 height 12
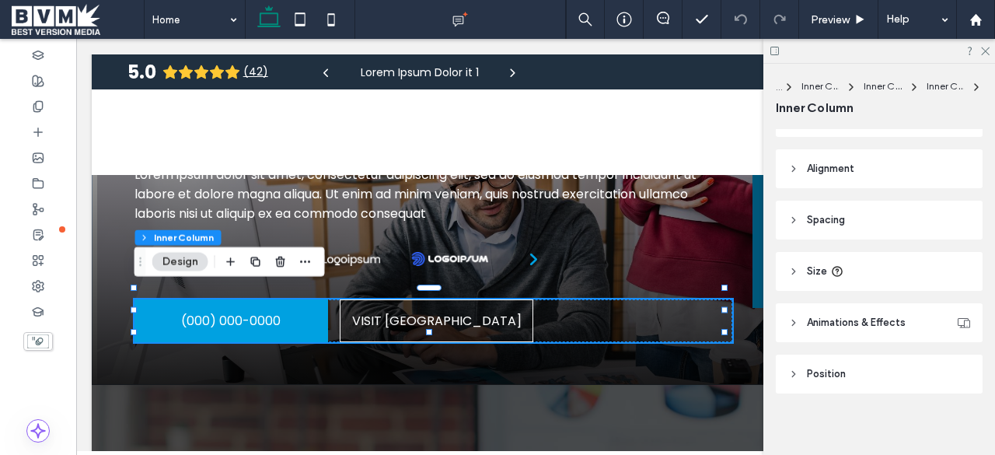
scroll to position [392, 0]
click at [873, 265] on header "Size" at bounding box center [879, 270] width 207 height 39
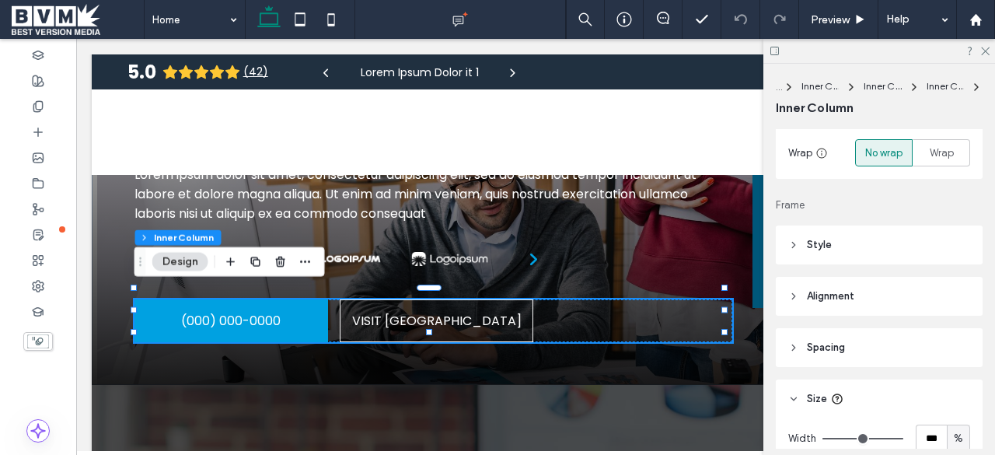
scroll to position [301, 0]
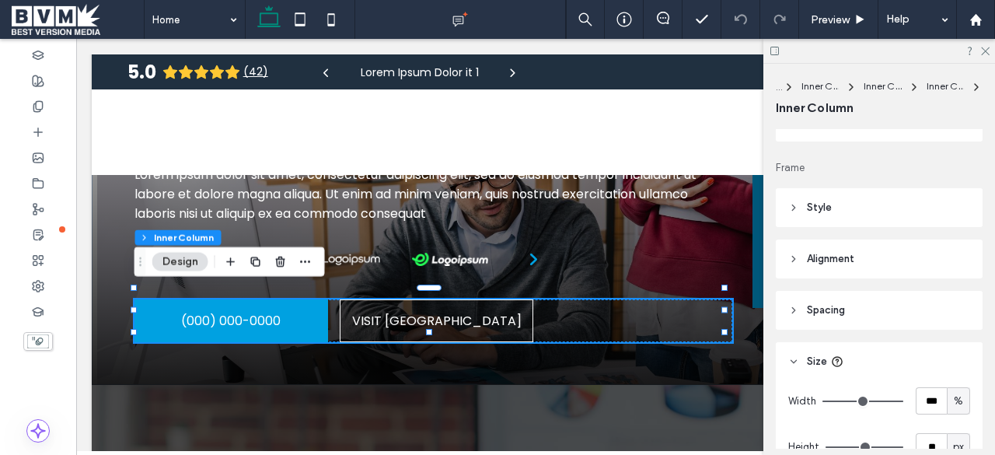
click at [805, 295] on header "Spacing" at bounding box center [879, 310] width 207 height 39
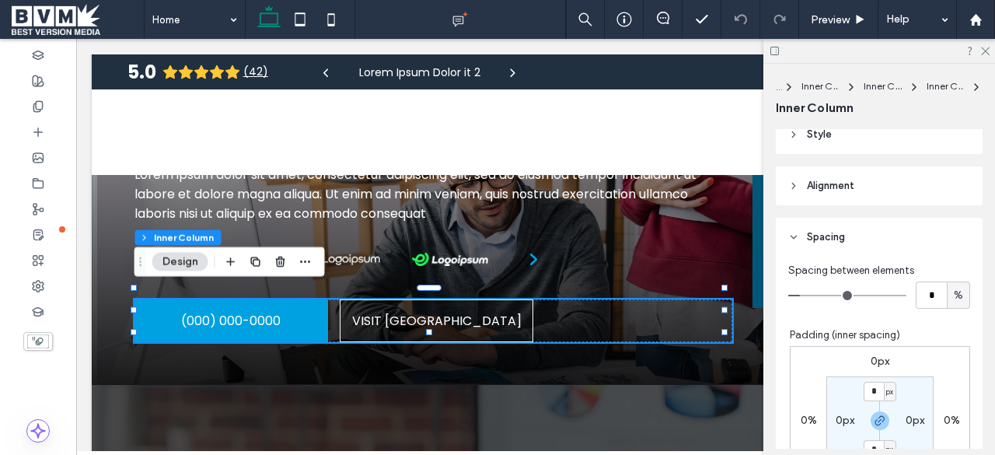
scroll to position [380, 0]
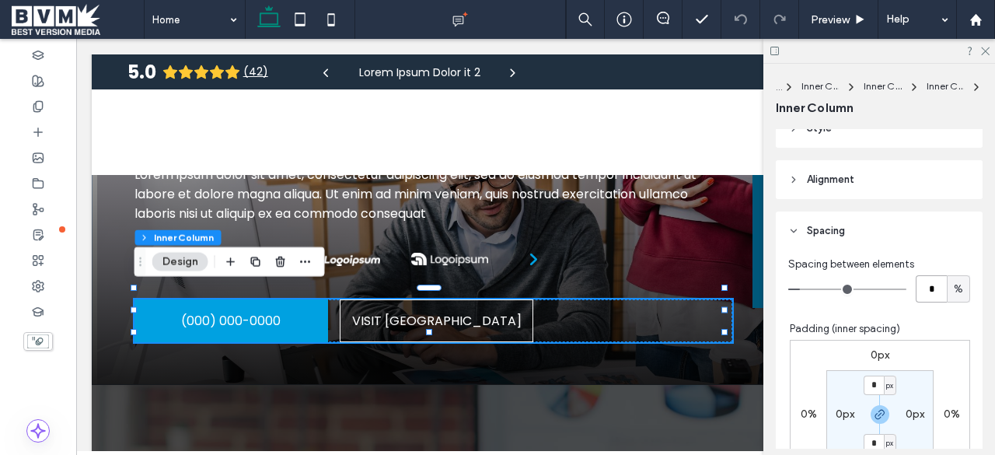
click at [925, 285] on input "*" at bounding box center [930, 288] width 31 height 27
type input "*"
type input "**"
type input "*"
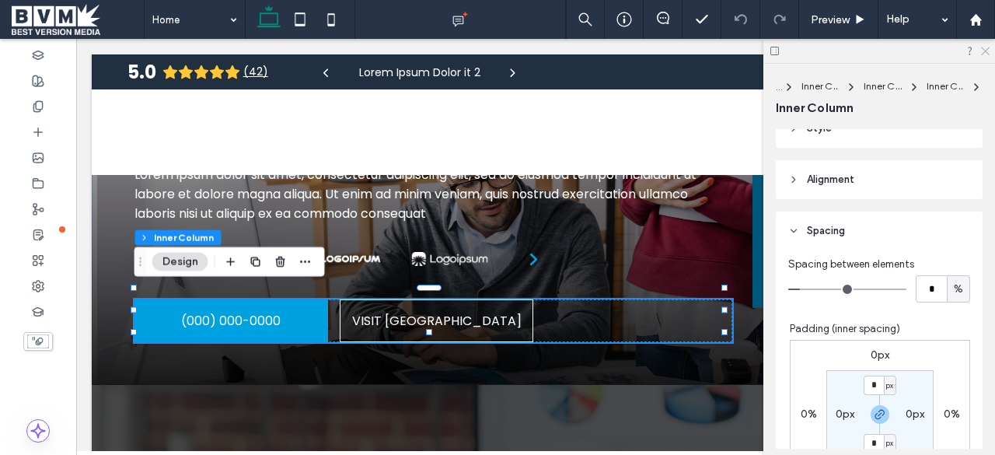
click at [984, 52] on icon at bounding box center [984, 50] width 10 height 10
